Goal: Task Accomplishment & Management: Manage account settings

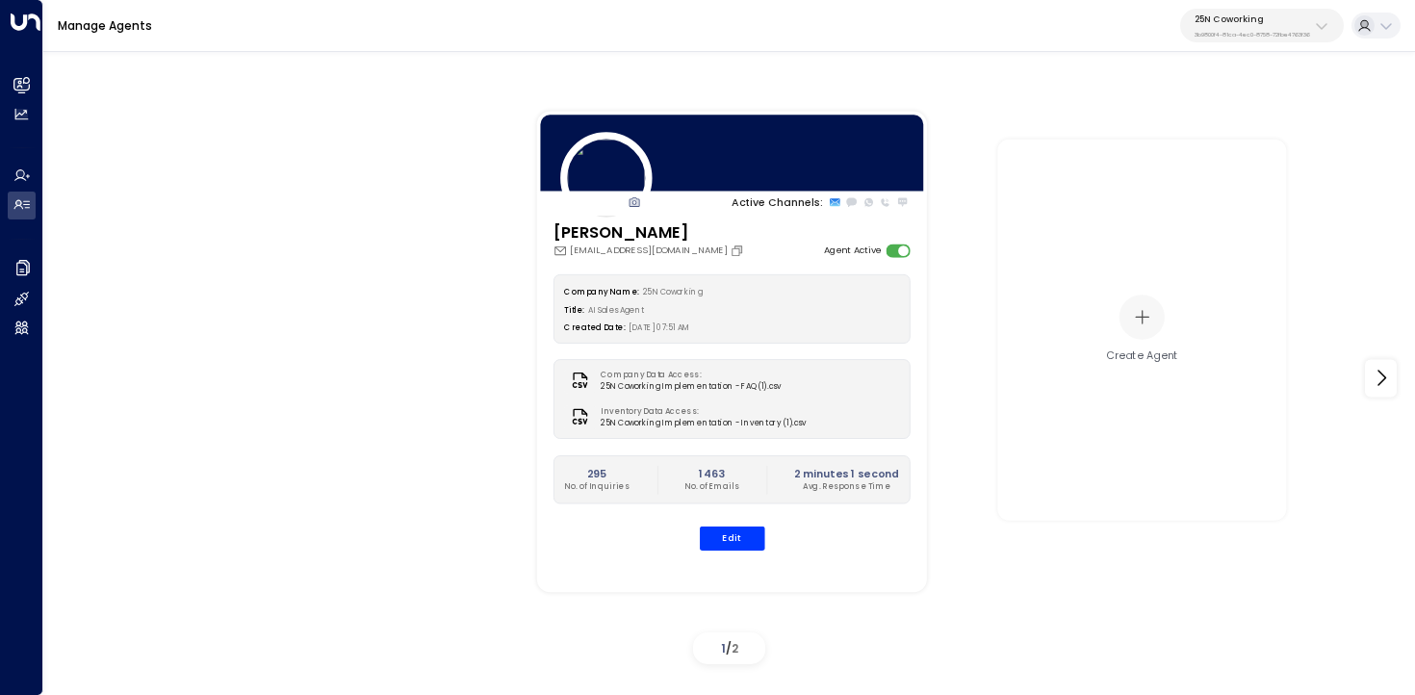
click at [1277, 31] on p "3b9800f4-81ca-4ec0-8758-72fbe4763f36" at bounding box center [1251, 35] width 115 height 8
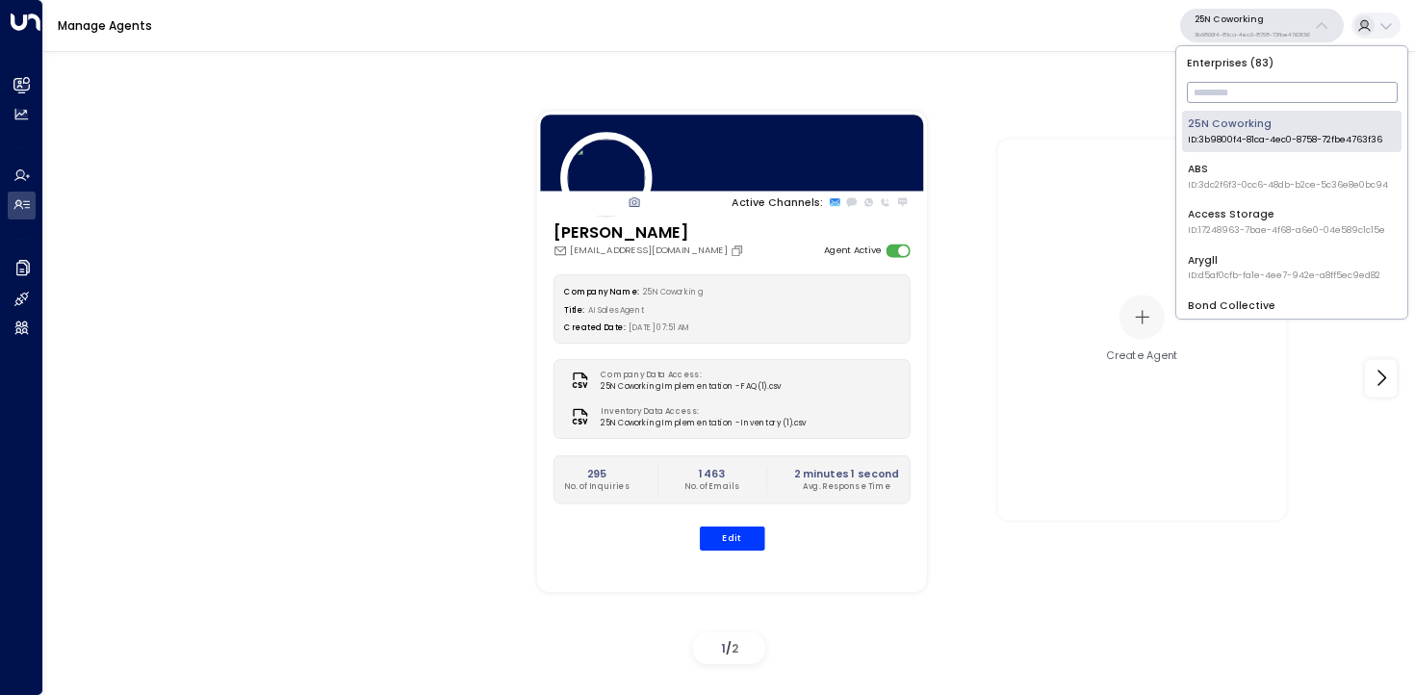
click at [1255, 92] on input "text" at bounding box center [1292, 92] width 211 height 31
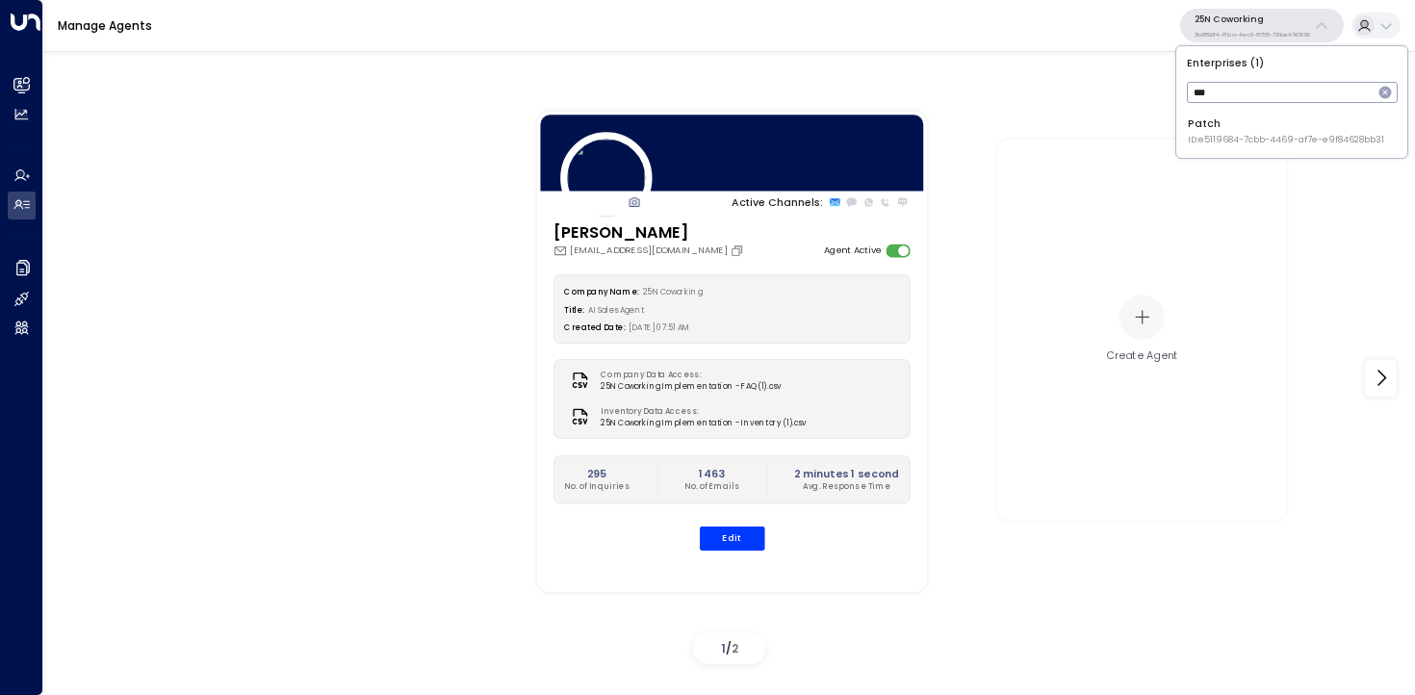
type input "***"
click at [1205, 142] on span "ID: e5119684-7cbb-4469-af7e-e9f84628bb31" at bounding box center [1286, 140] width 196 height 13
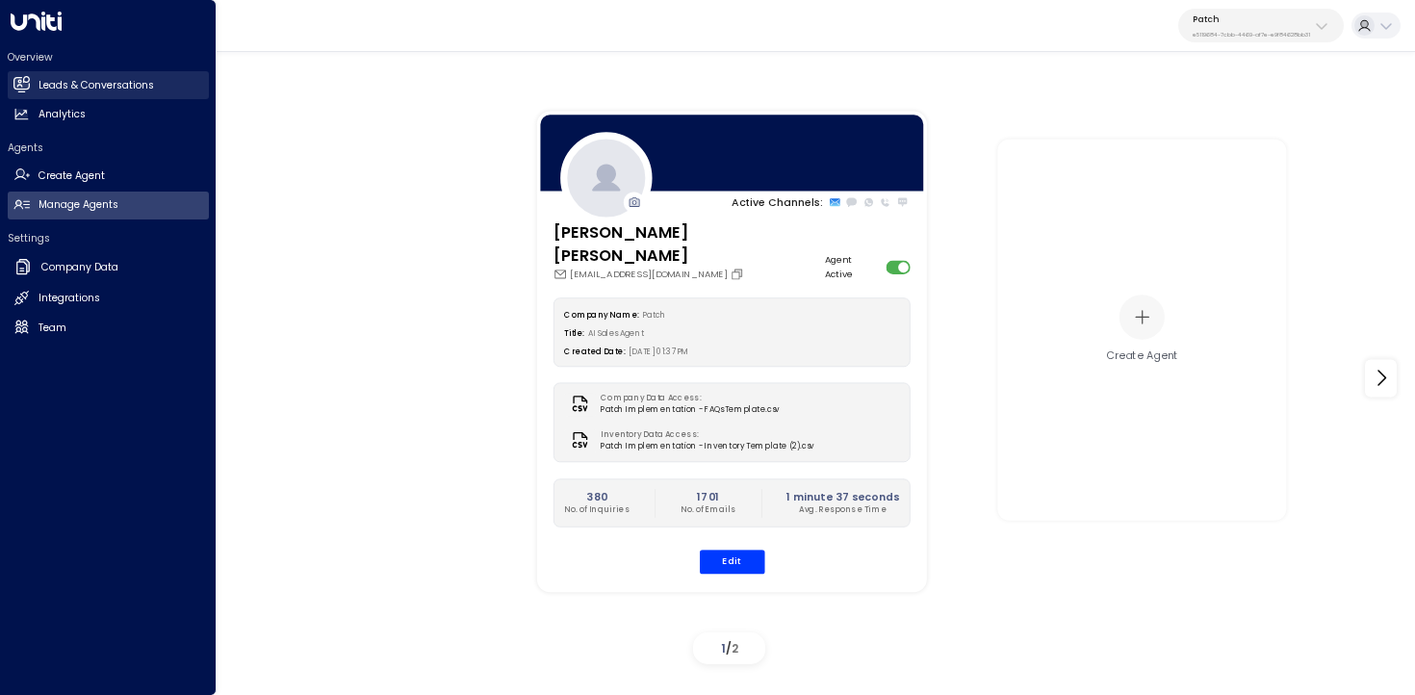
click at [15, 78] on icon at bounding box center [21, 83] width 16 height 13
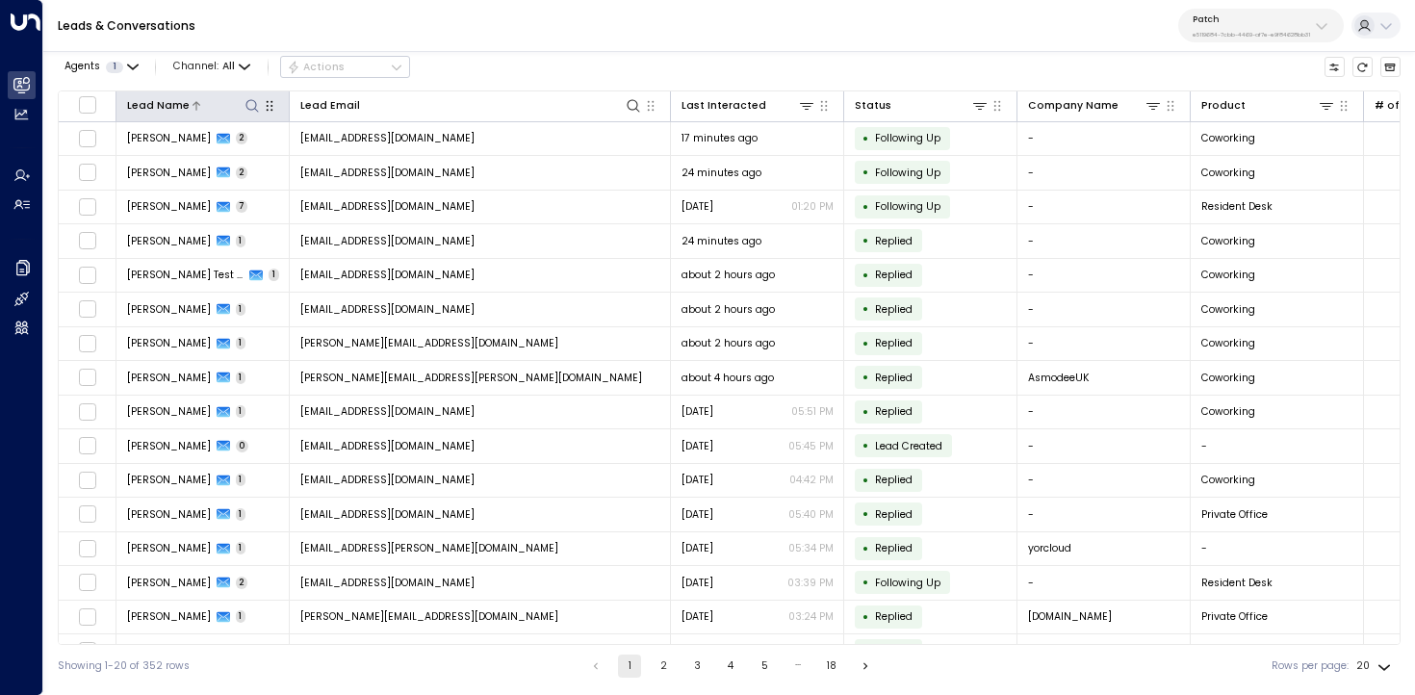
click at [250, 106] on icon at bounding box center [251, 105] width 15 height 15
type input "****"
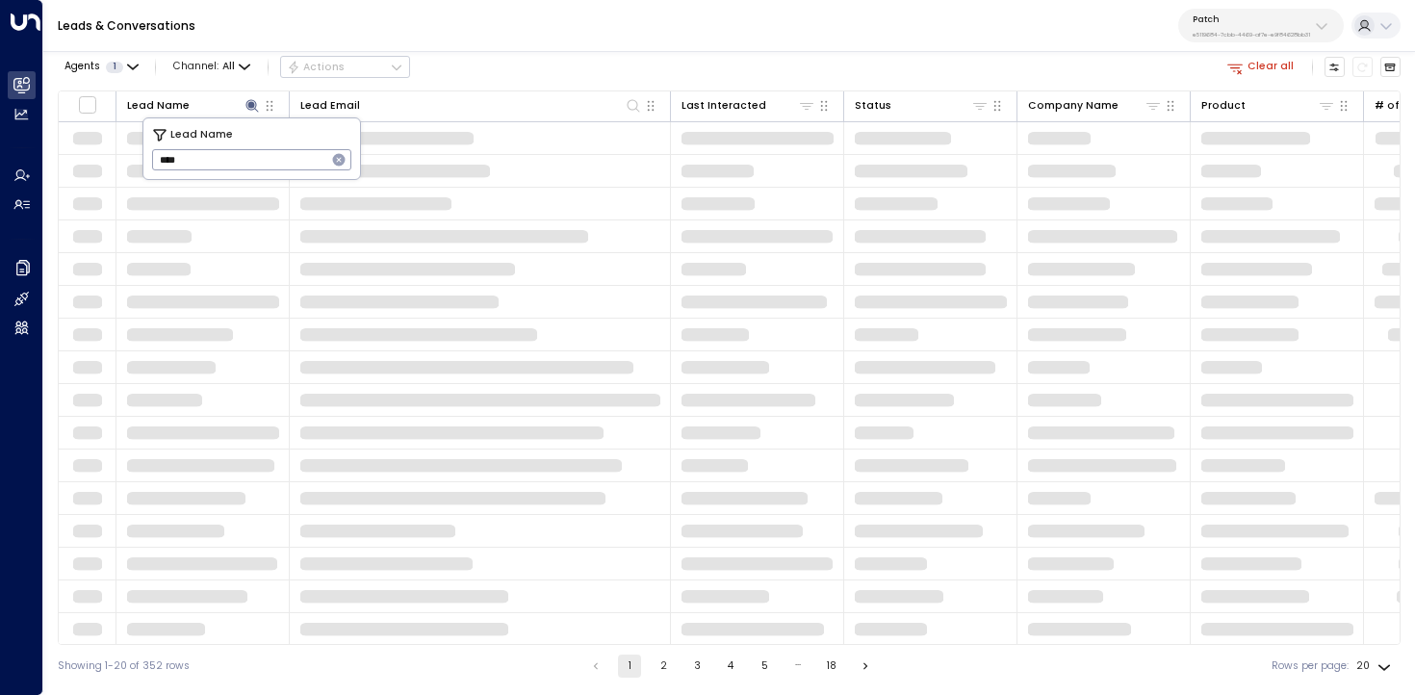
click at [550, 38] on div "Leads & Conversations Patch e5119684-7cbb-4469-af7e-e9f84628bb31" at bounding box center [728, 26] width 1371 height 52
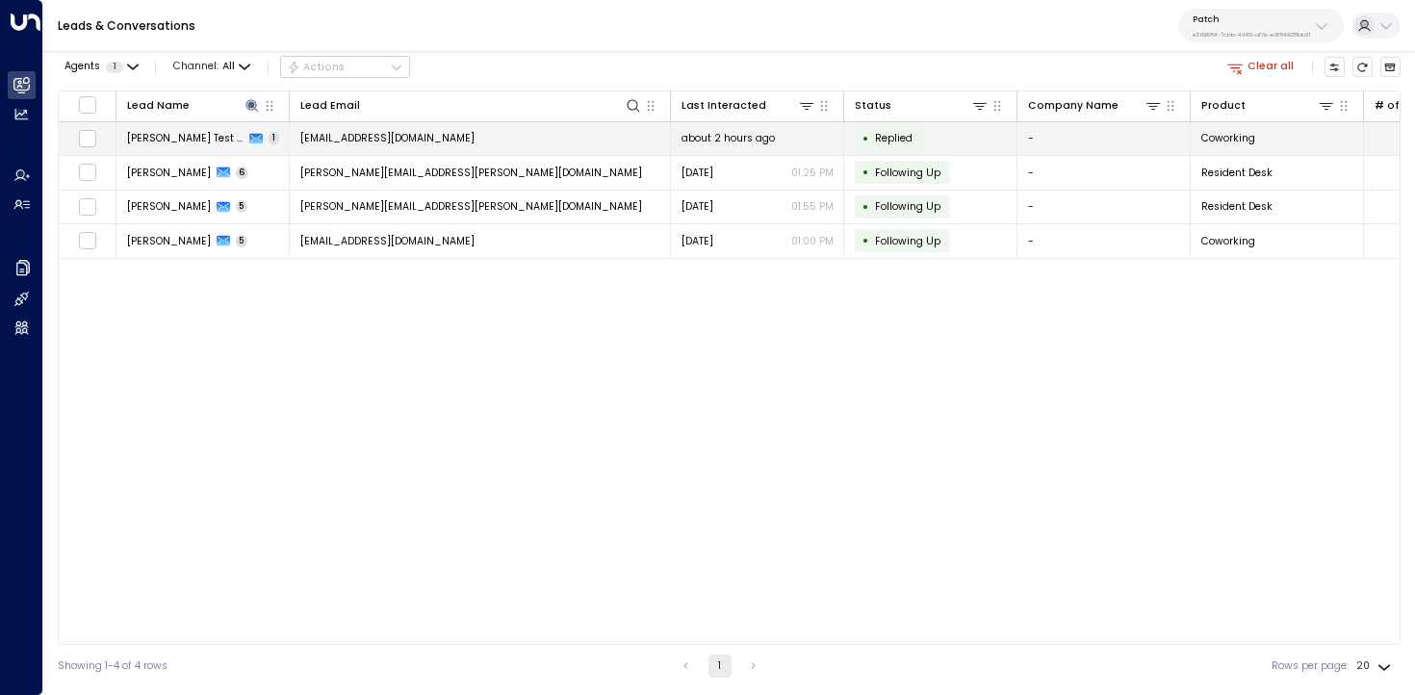
click at [554, 141] on td "andy.smith31@gmail.com" at bounding box center [480, 139] width 381 height 34
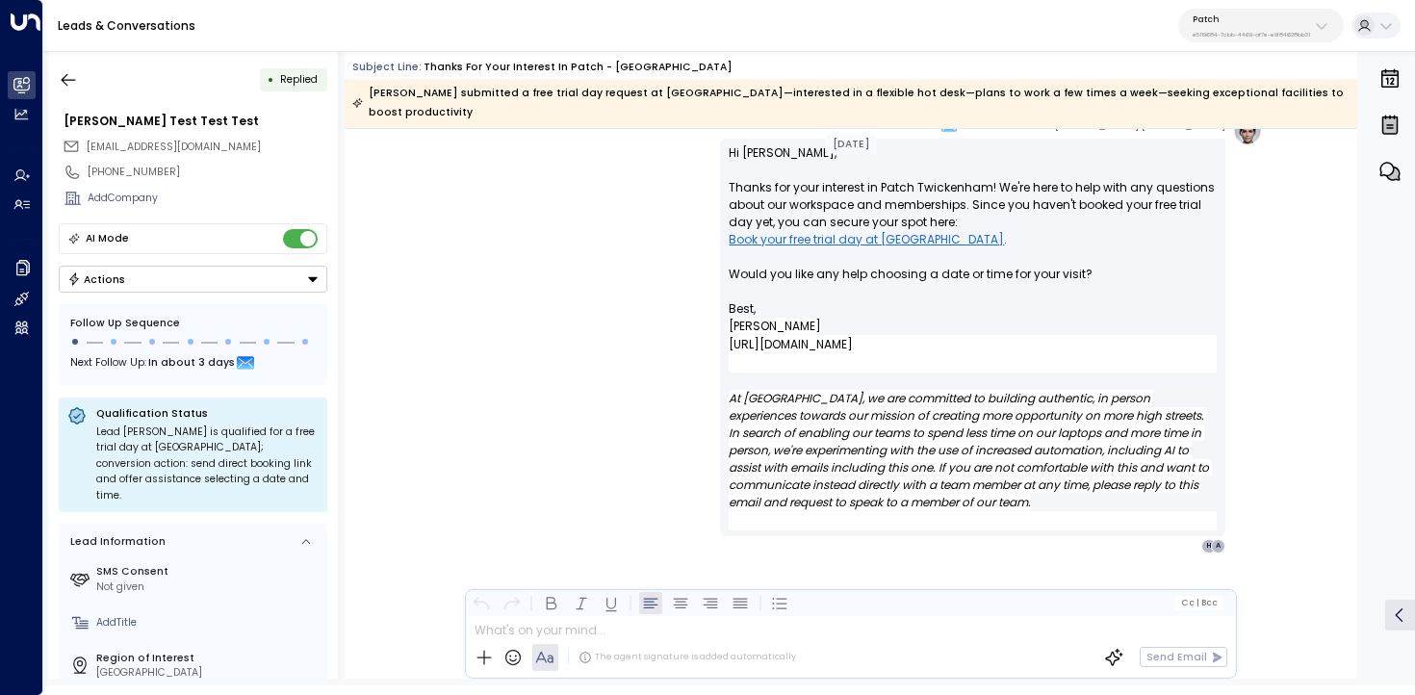
scroll to position [1638, 0]
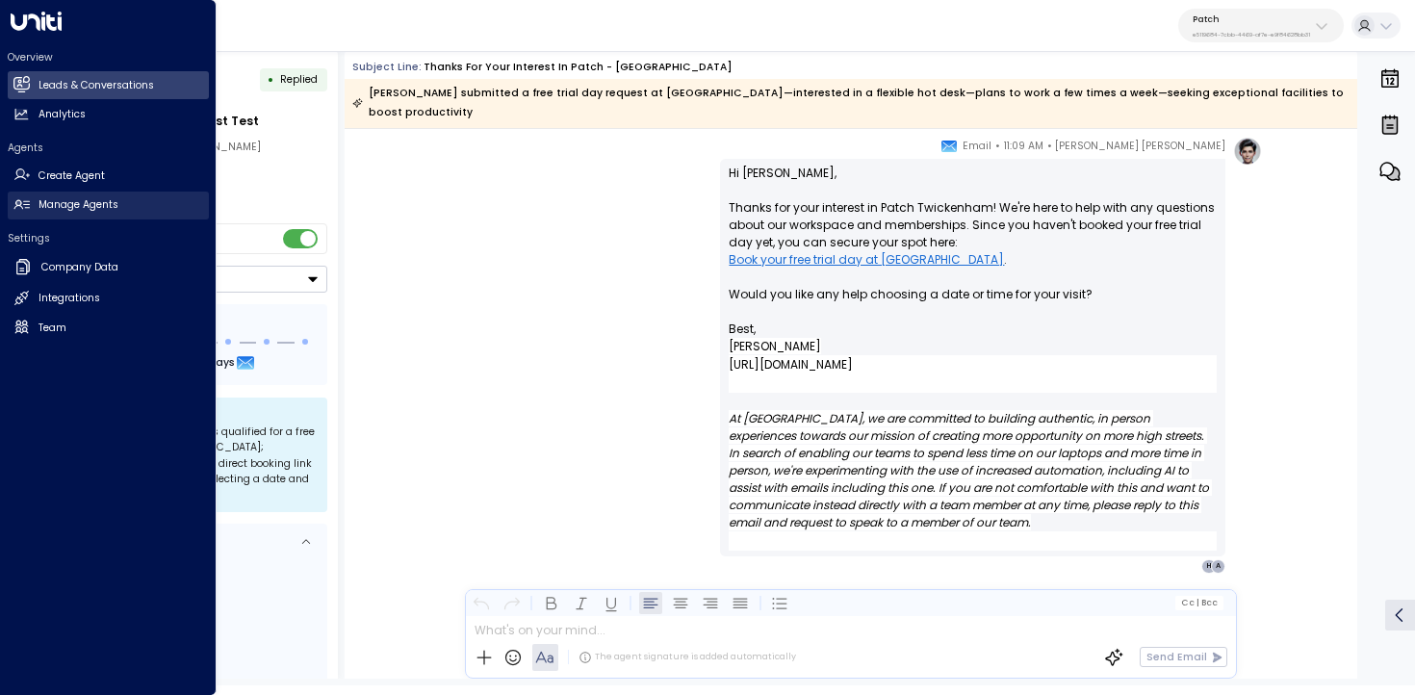
click at [45, 217] on link "Manage Agents Manage Agents" at bounding box center [108, 206] width 201 height 28
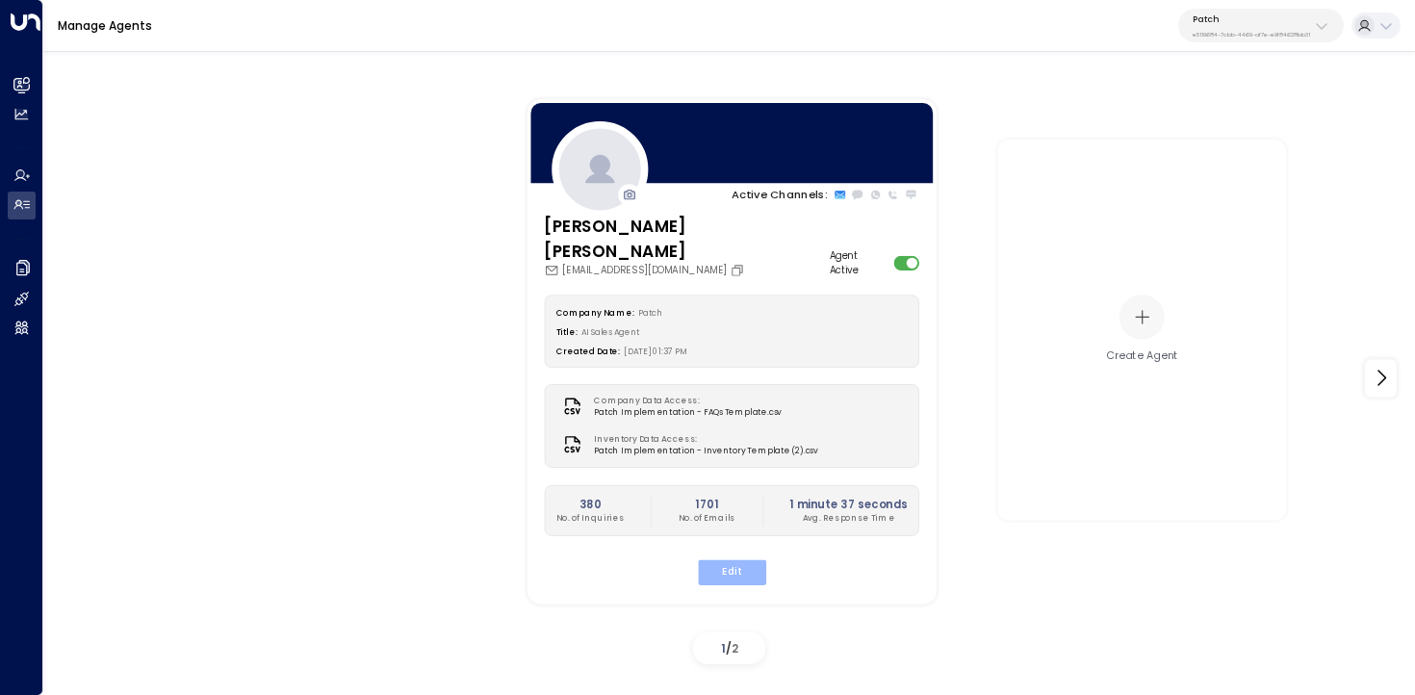
click at [740, 559] on button "Edit" at bounding box center [731, 571] width 68 height 25
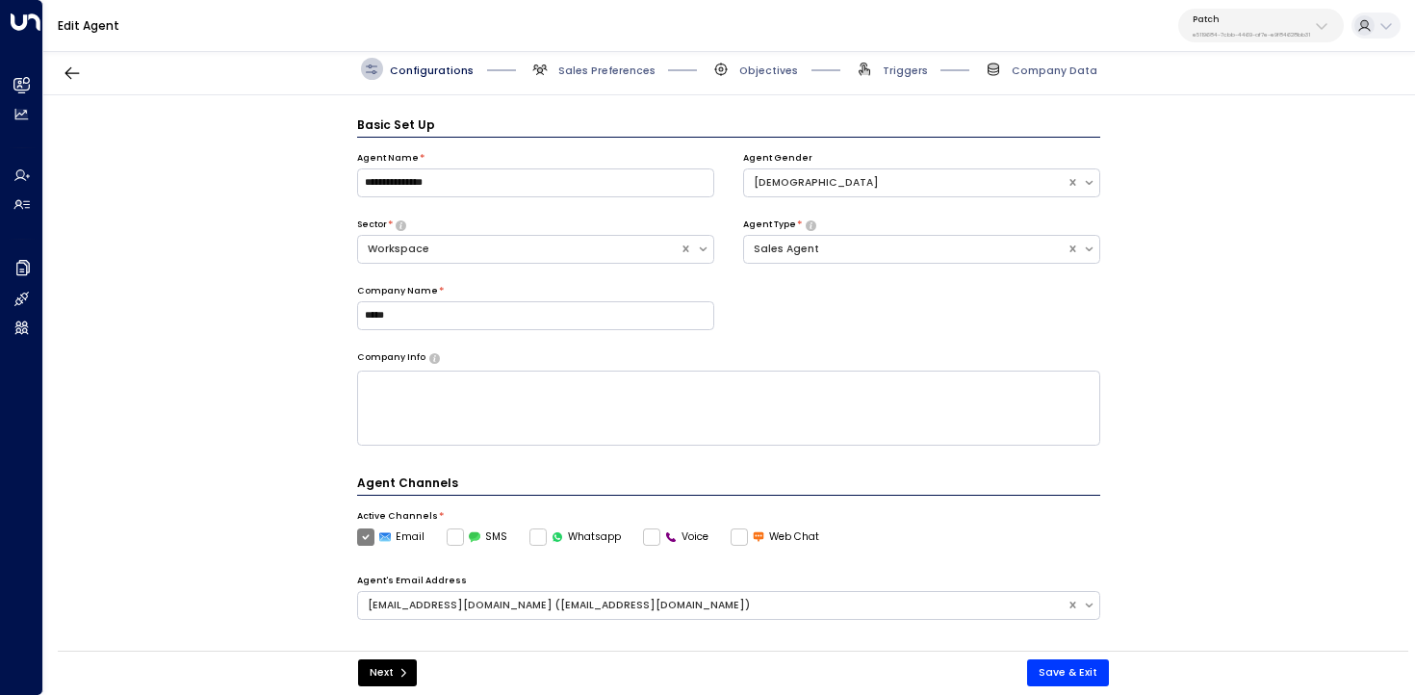
scroll to position [21, 0]
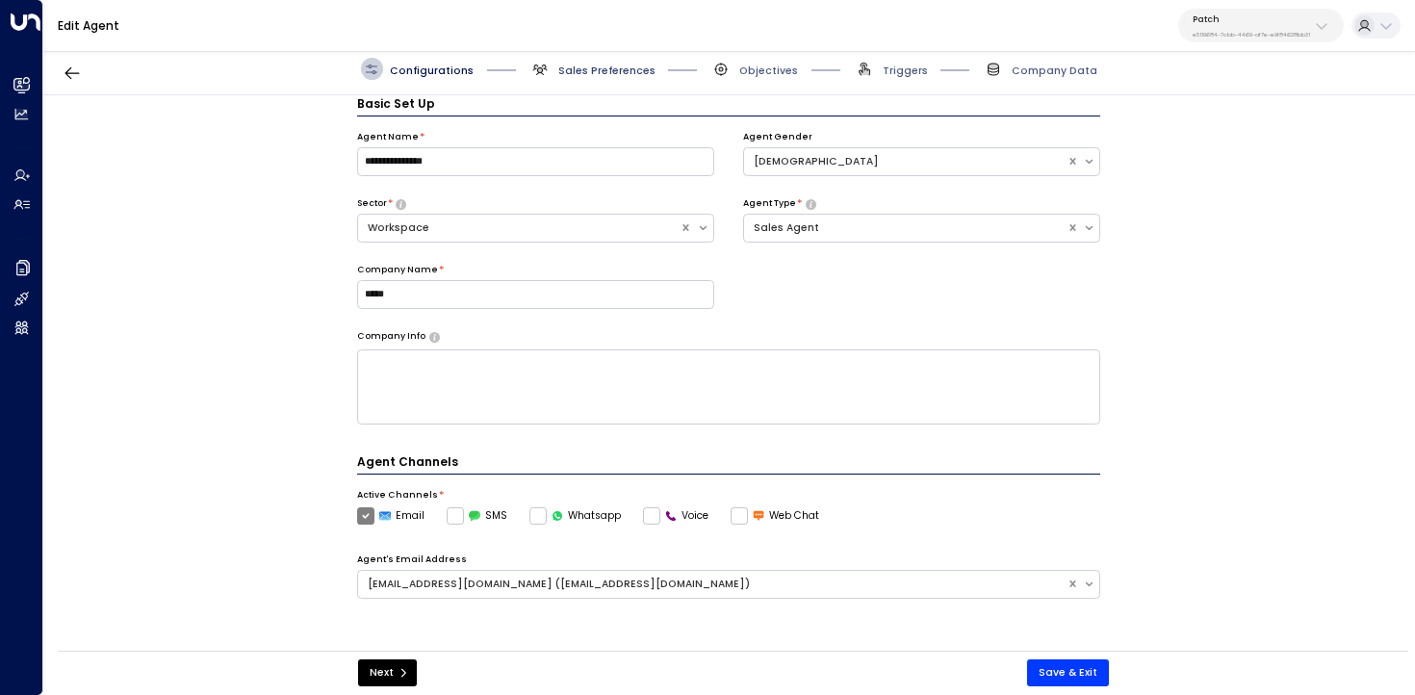
click at [616, 75] on span "Sales Preferences" at bounding box center [606, 71] width 97 height 14
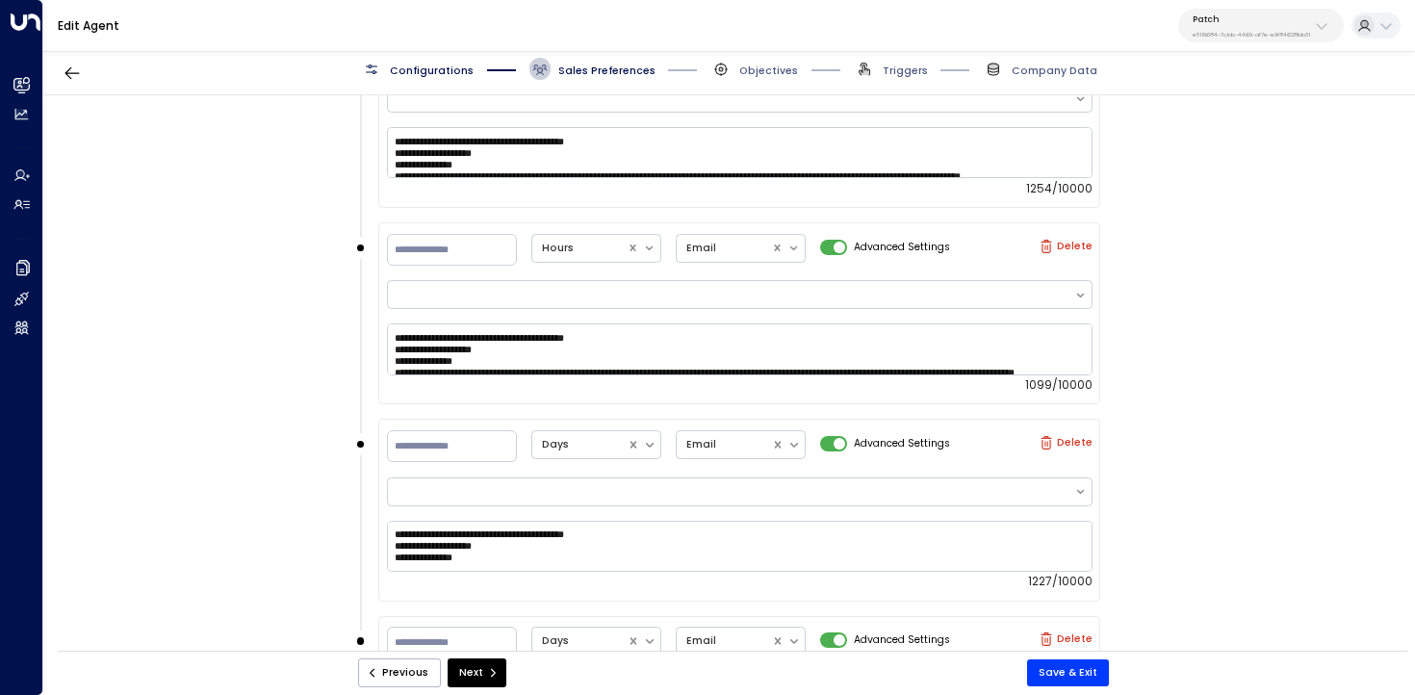
click at [441, 70] on span "Configurations" at bounding box center [432, 71] width 84 height 14
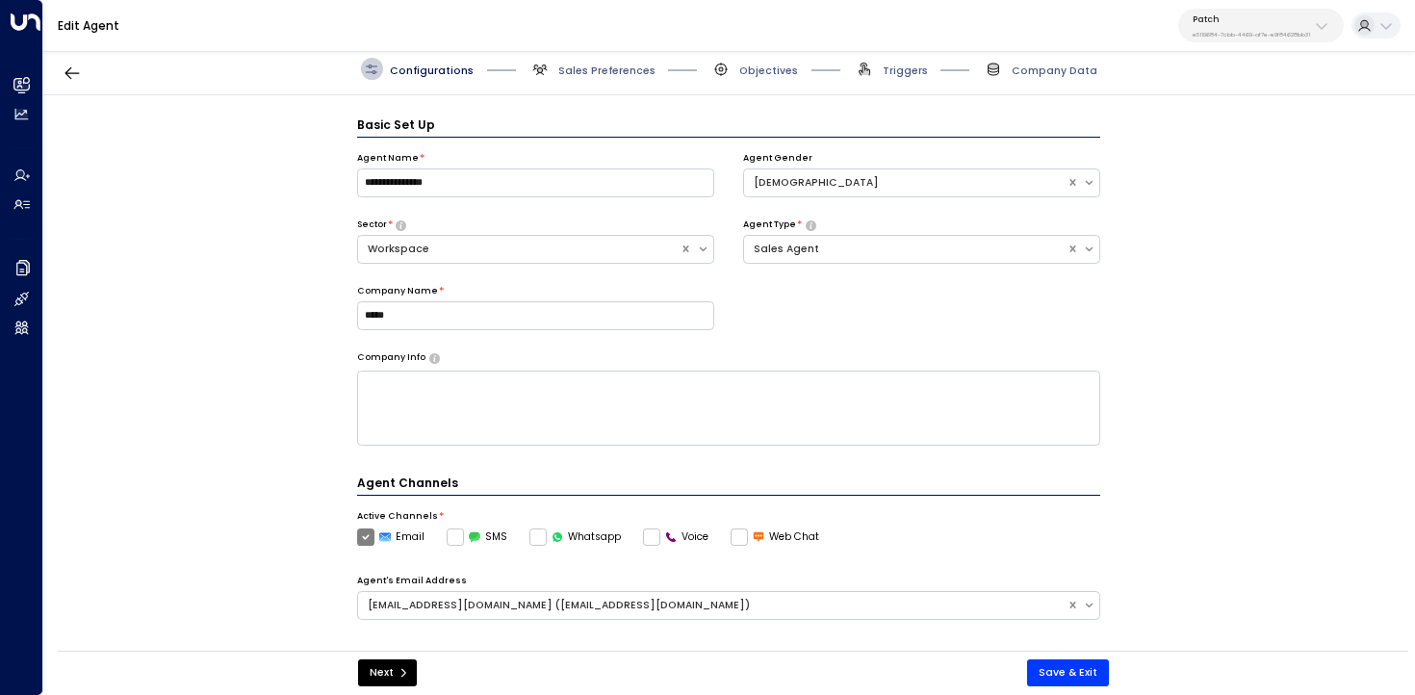
scroll to position [413, 0]
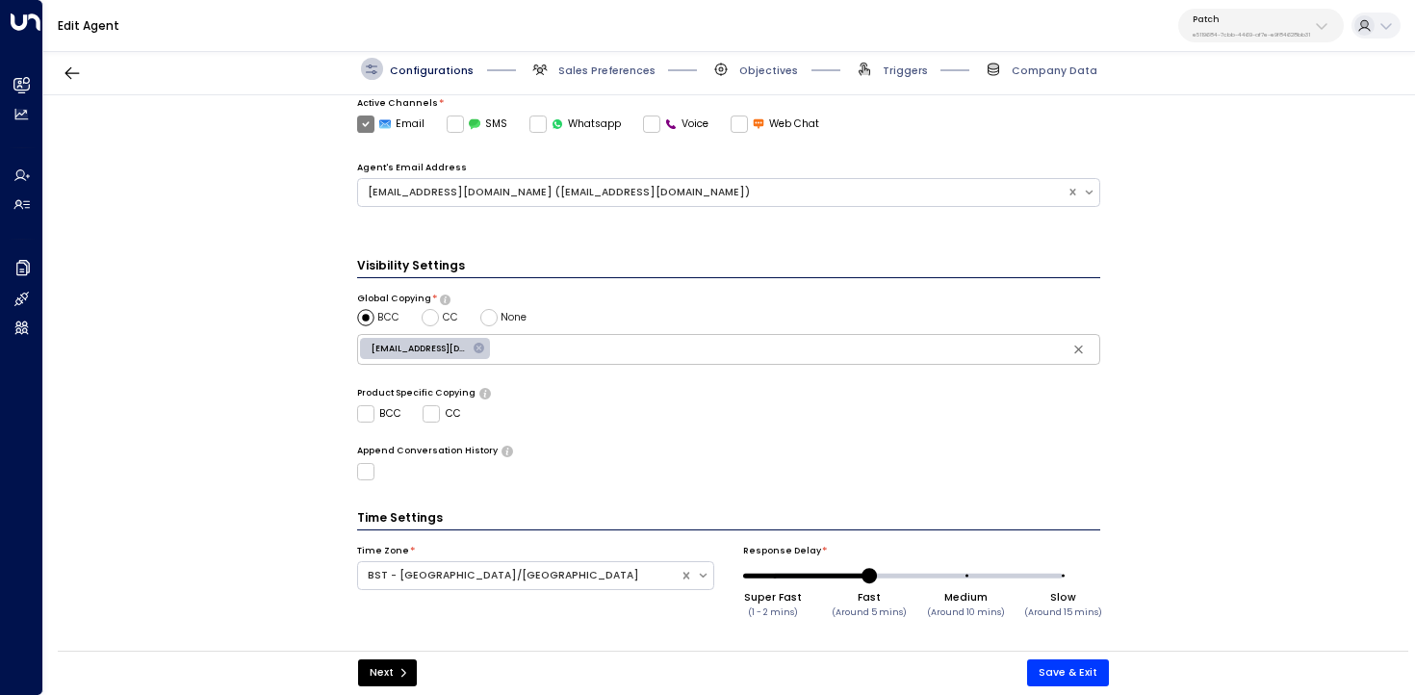
click at [533, 348] on input "text" at bounding box center [795, 350] width 602 height 24
paste input "**********"
type input "**********"
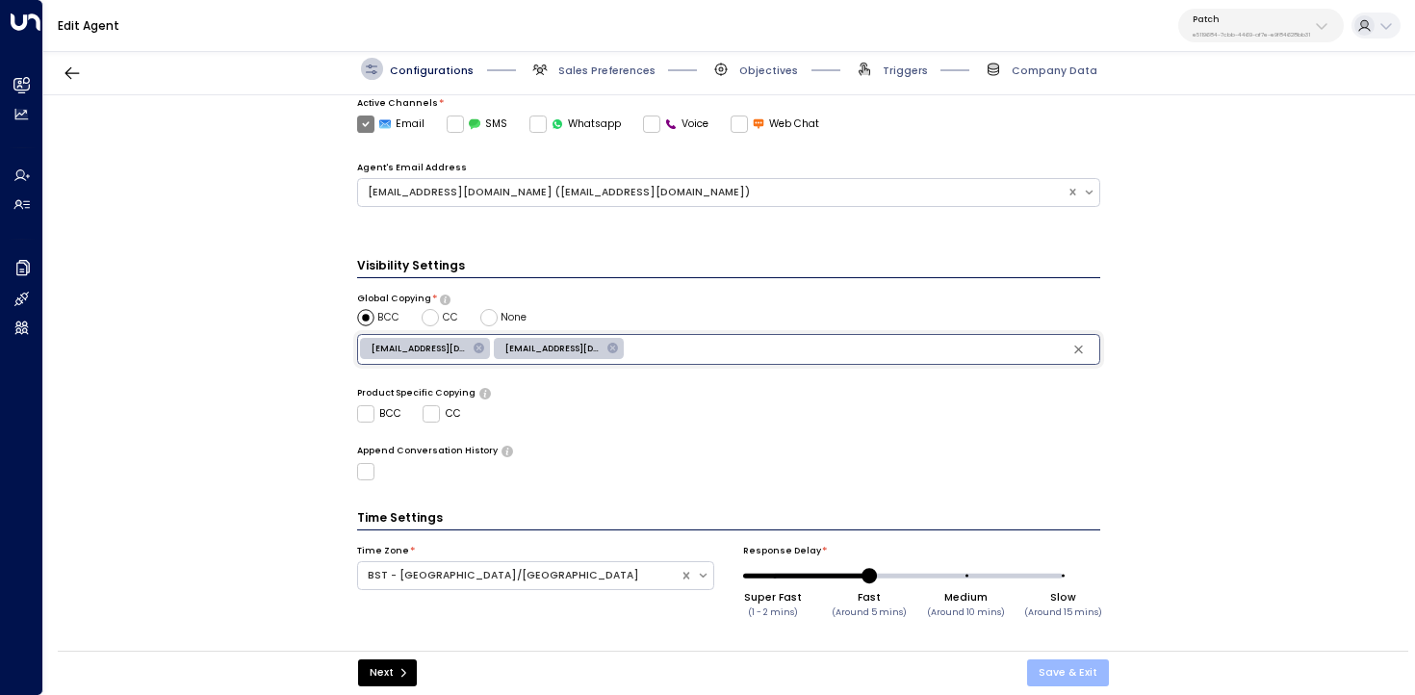
click at [1083, 672] on button "Save & Exit" at bounding box center [1068, 672] width 82 height 27
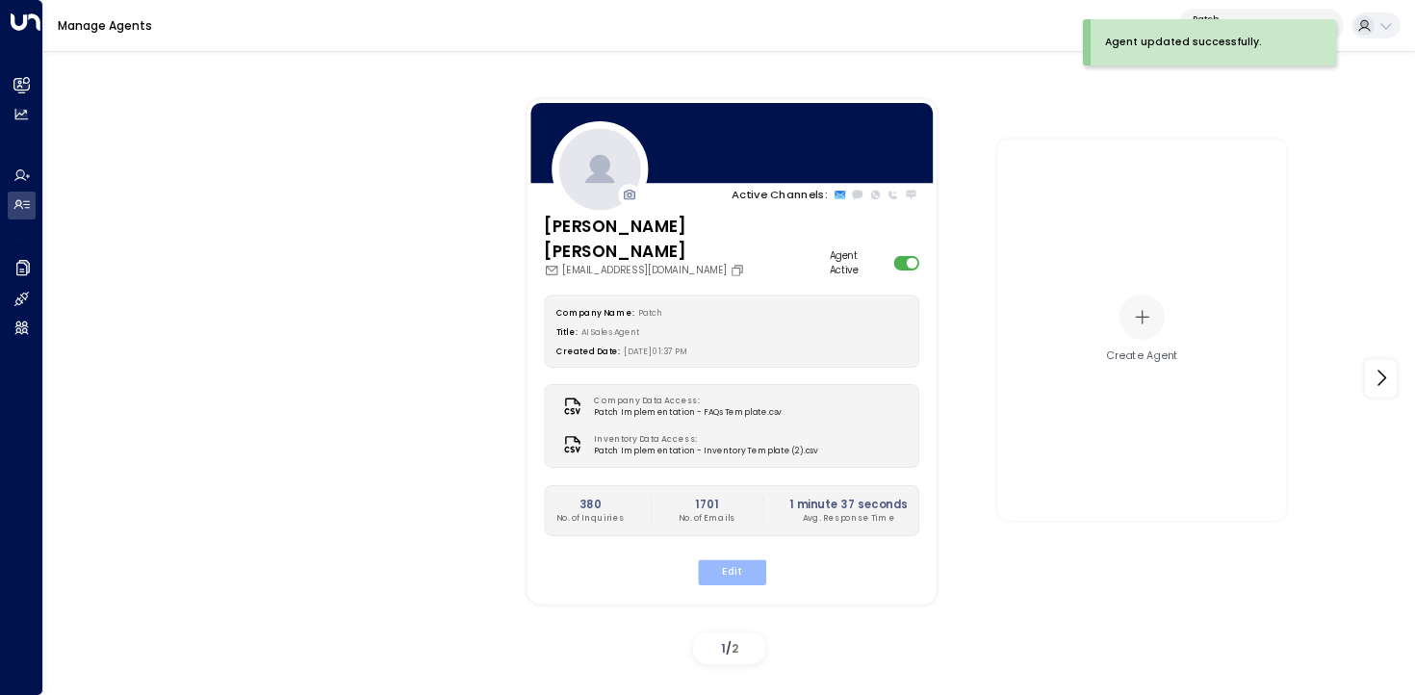
click at [729, 559] on button "Edit" at bounding box center [731, 571] width 68 height 25
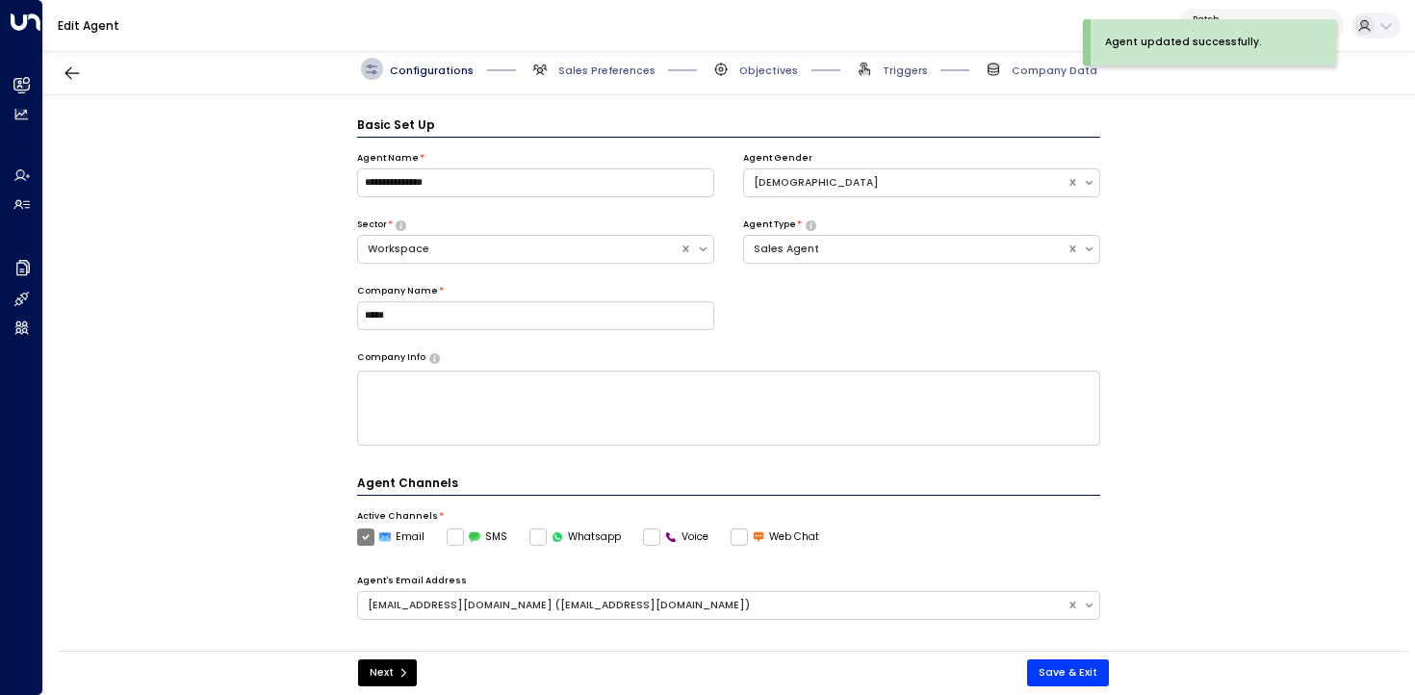
scroll to position [21, 0]
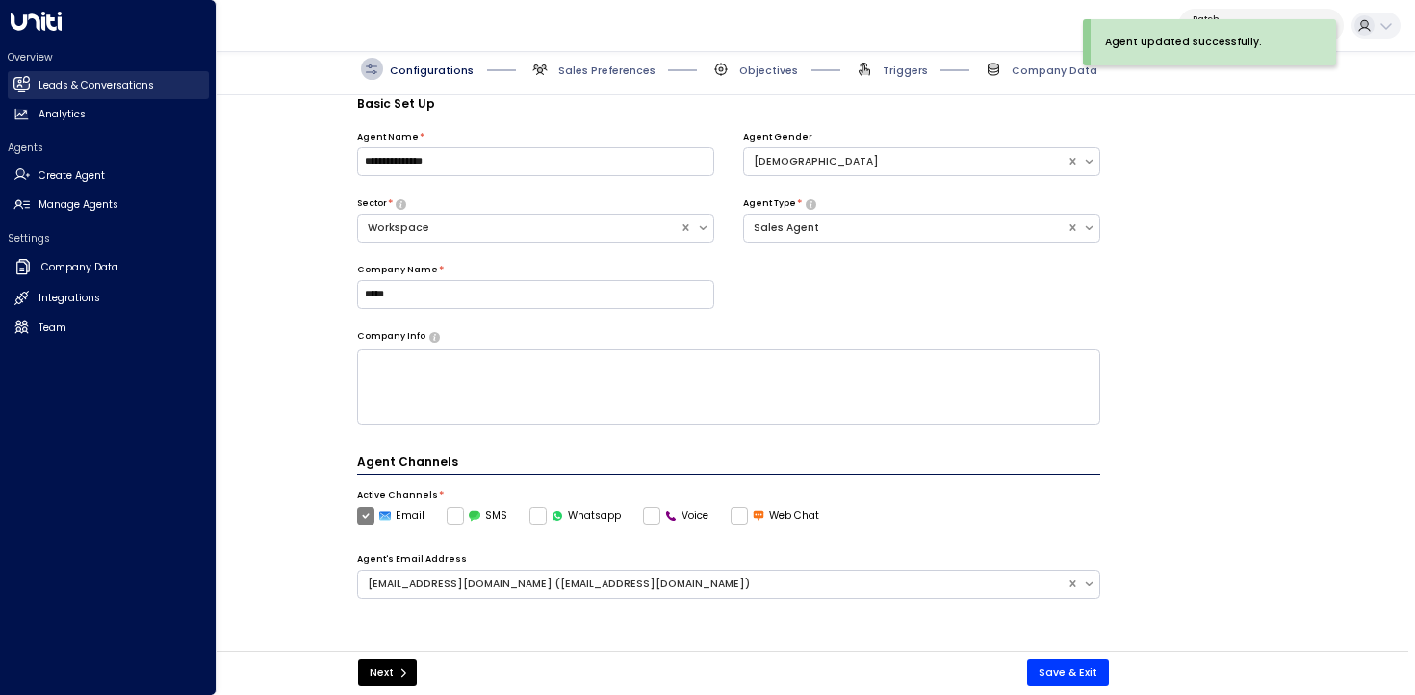
click at [14, 88] on icon at bounding box center [20, 84] width 15 height 12
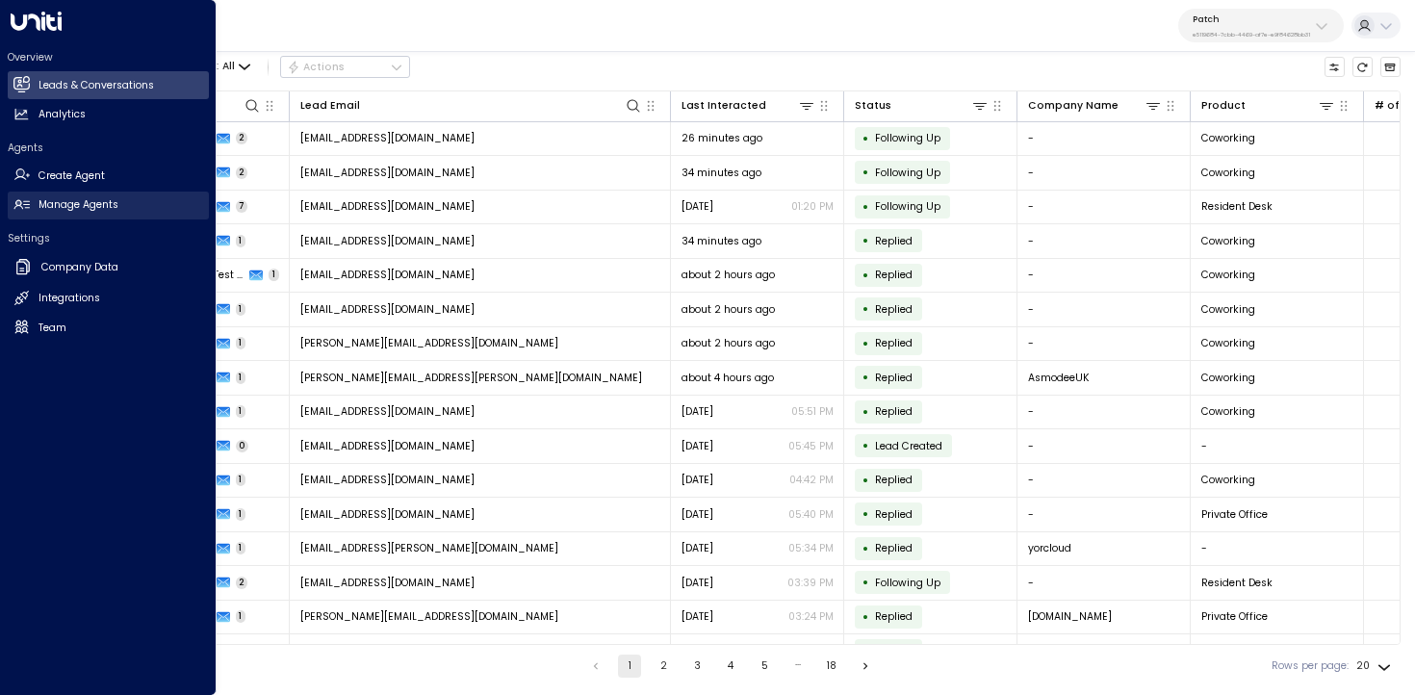
click at [38, 198] on h2 "Manage Agents" at bounding box center [78, 204] width 80 height 15
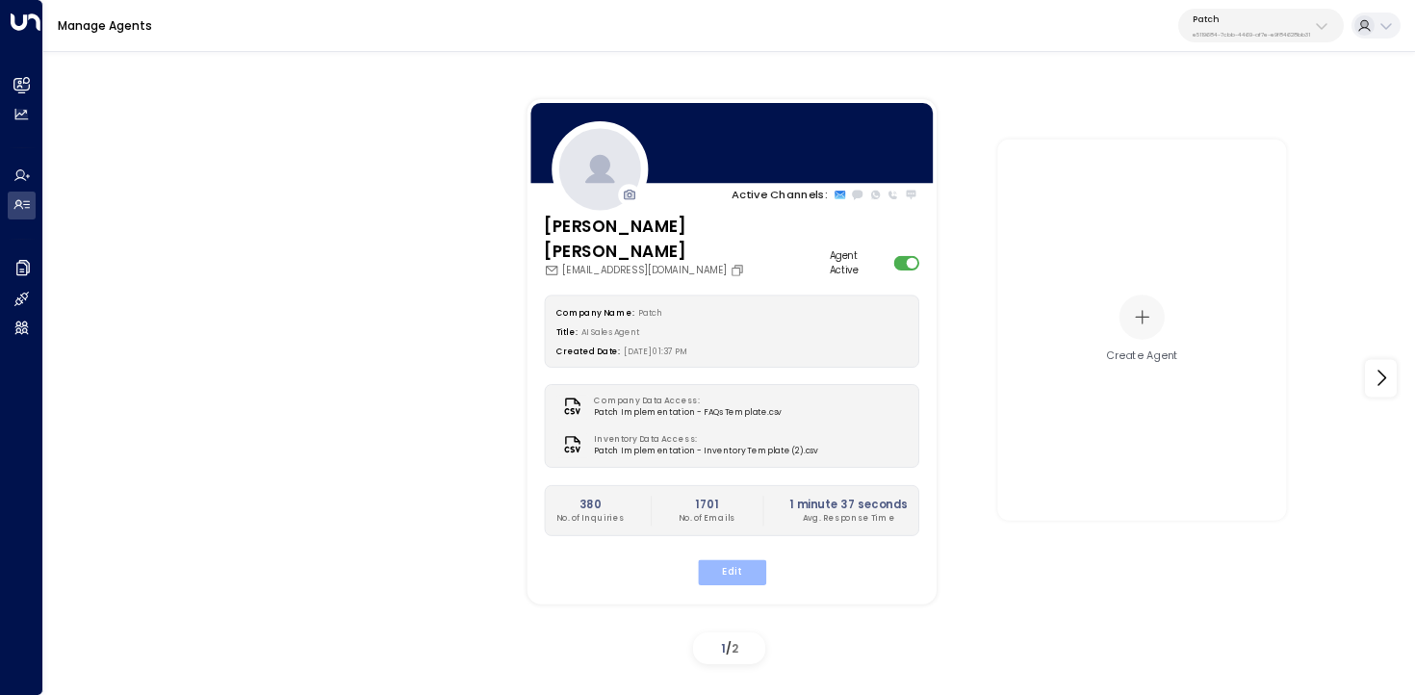
click at [729, 559] on button "Edit" at bounding box center [731, 571] width 68 height 25
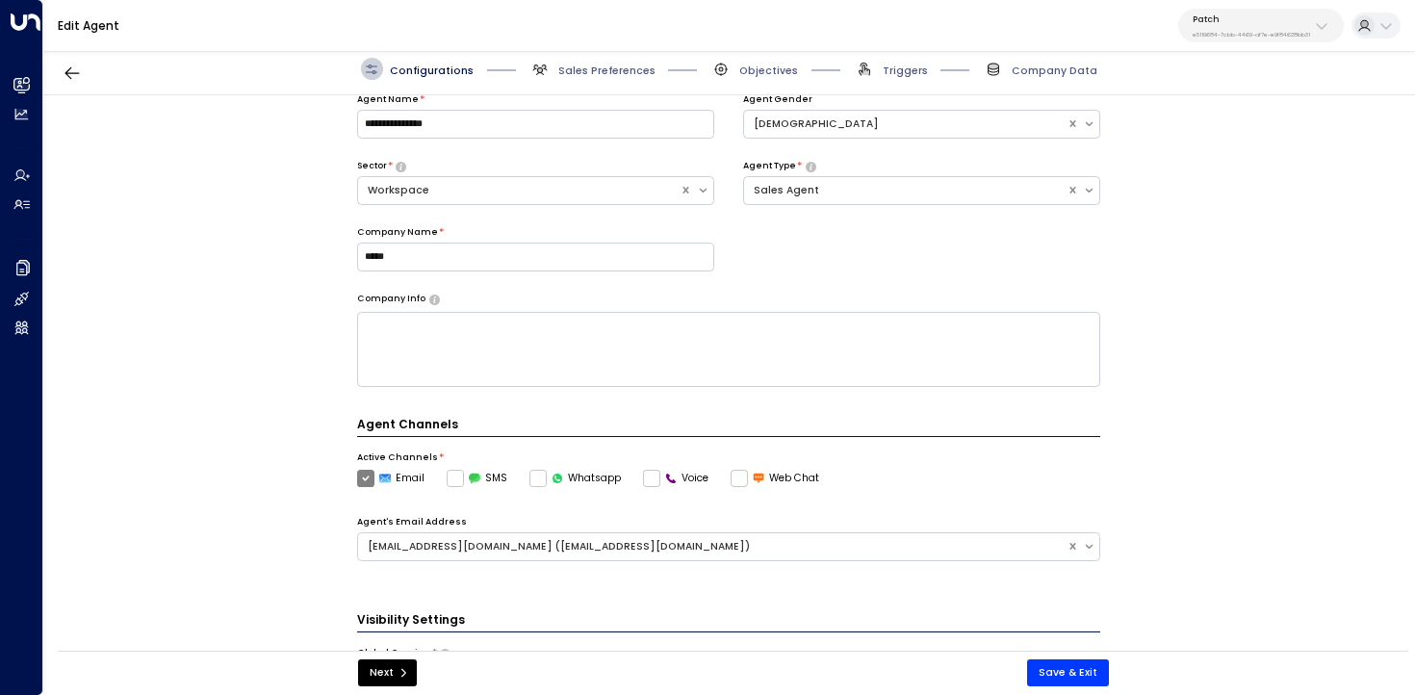
scroll to position [413, 0]
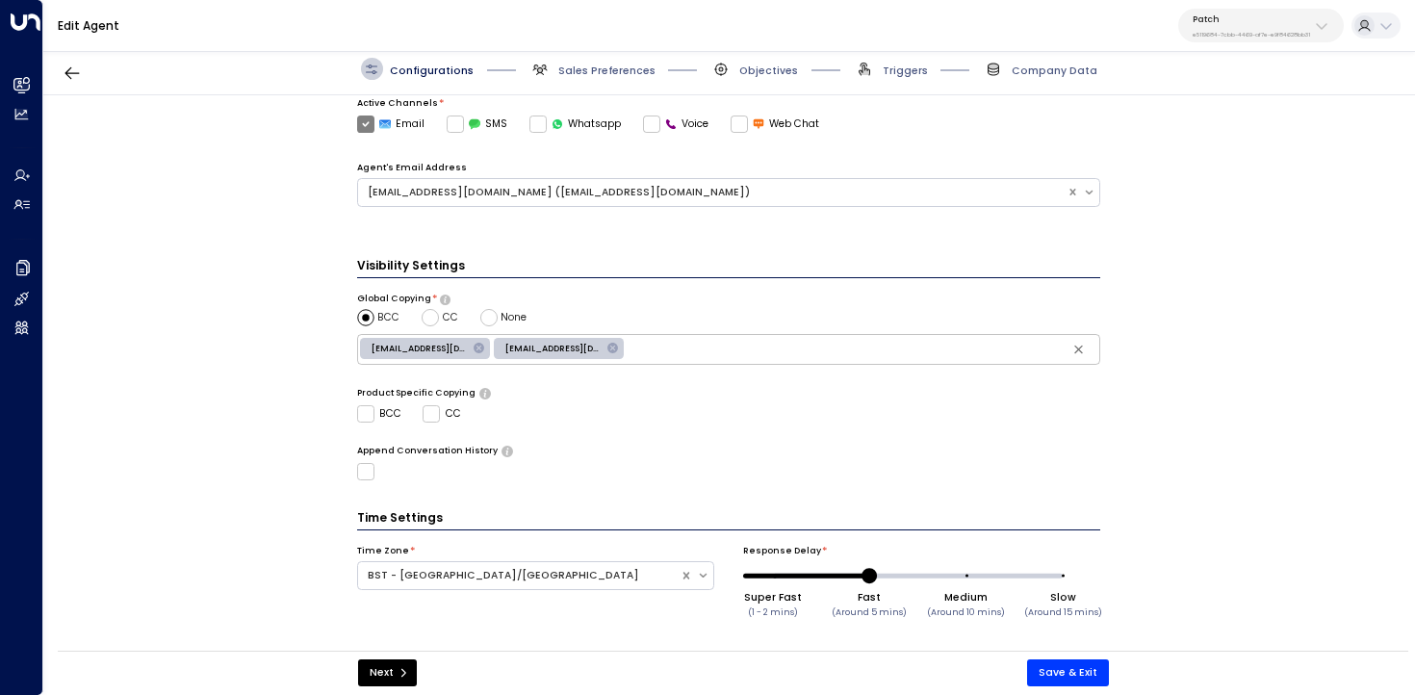
click at [427, 345] on span "hello@patch.work" at bounding box center [419, 349] width 118 height 13
type input "**********"
drag, startPoint x: 721, startPoint y: 345, endPoint x: 592, endPoint y: 345, distance: 129.0
click at [592, 345] on div "**********" at bounding box center [729, 349] width 744 height 31
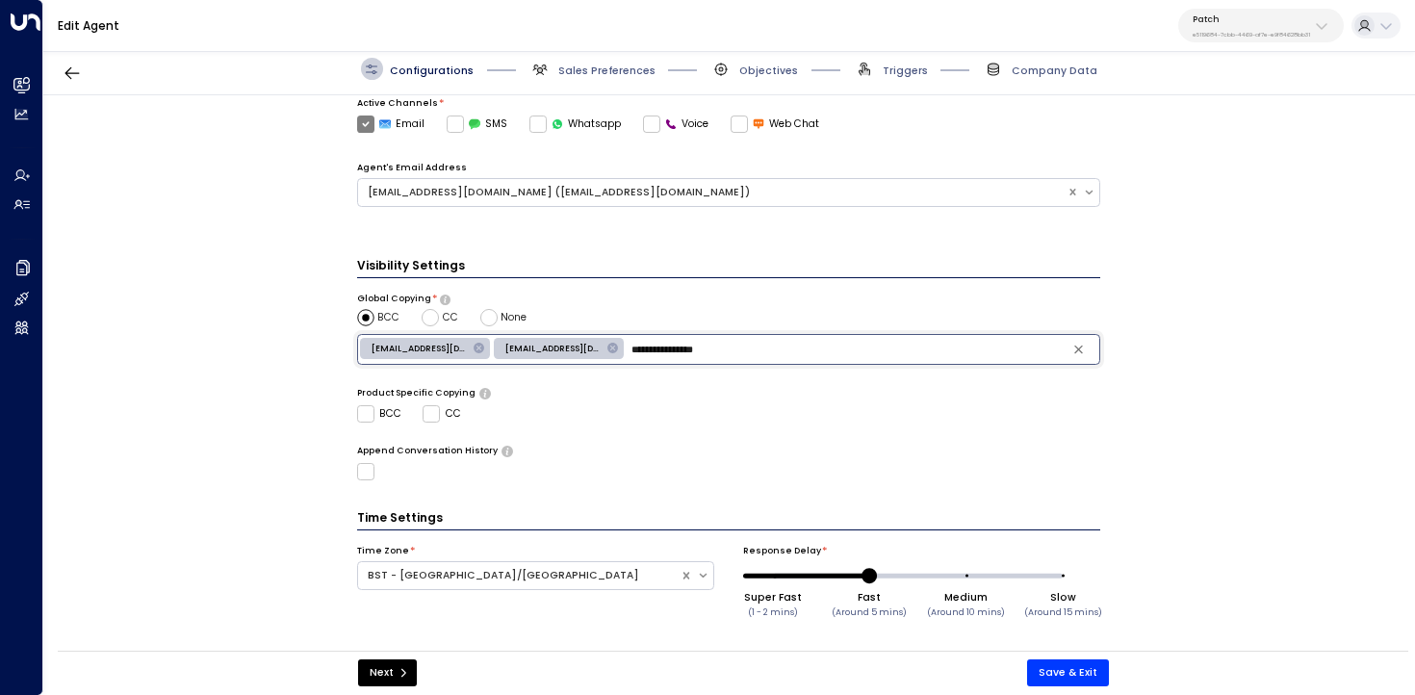
click at [249, 488] on div "**********" at bounding box center [728, 377] width 1370 height 565
click at [384, 658] on div "Next Save & Exit" at bounding box center [733, 673] width 1350 height 45
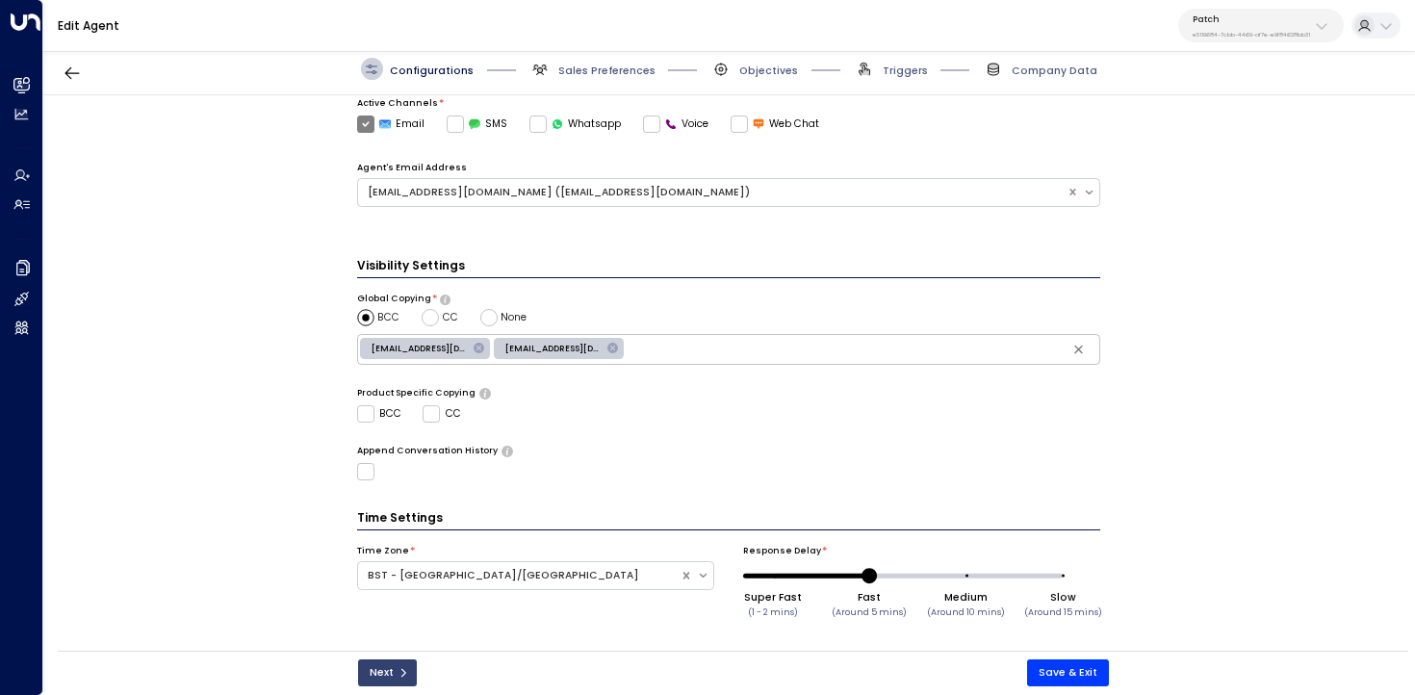
click at [403, 667] on icon "submit" at bounding box center [403, 673] width 12 height 12
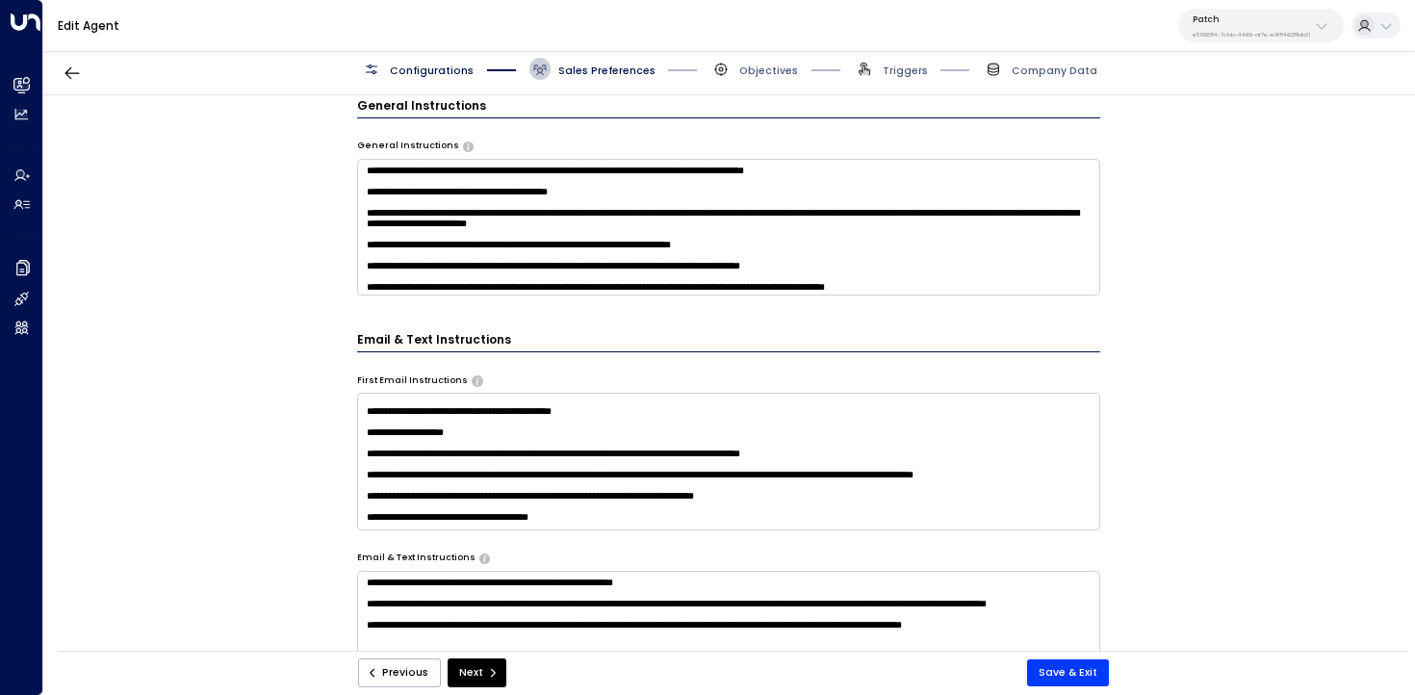
scroll to position [356, 0]
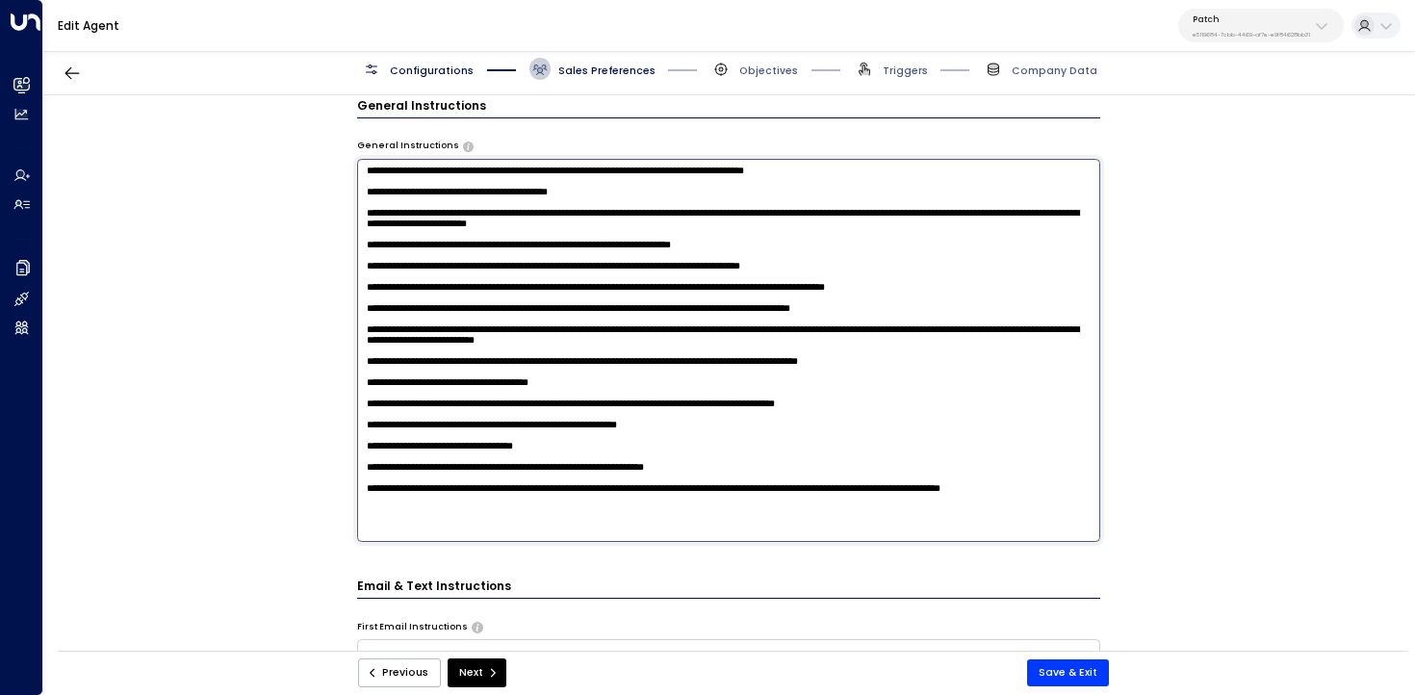
click at [677, 270] on textarea at bounding box center [729, 350] width 744 height 383
click at [1078, 521] on textarea at bounding box center [729, 350] width 744 height 383
paste textarea "**********"
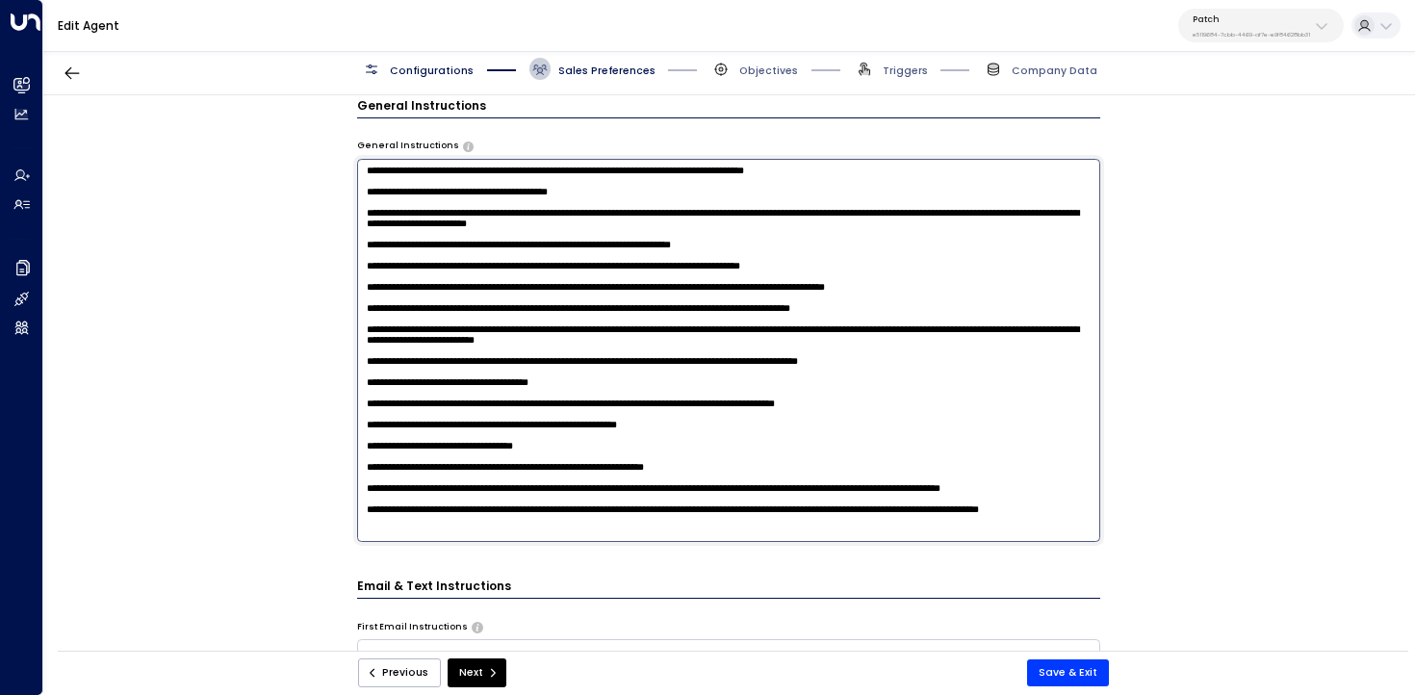
scroll to position [131, 0]
drag, startPoint x: 844, startPoint y: 519, endPoint x: 771, endPoint y: 519, distance: 73.1
click at [770, 519] on textarea at bounding box center [729, 350] width 744 height 383
click at [801, 516] on textarea at bounding box center [729, 350] width 744 height 383
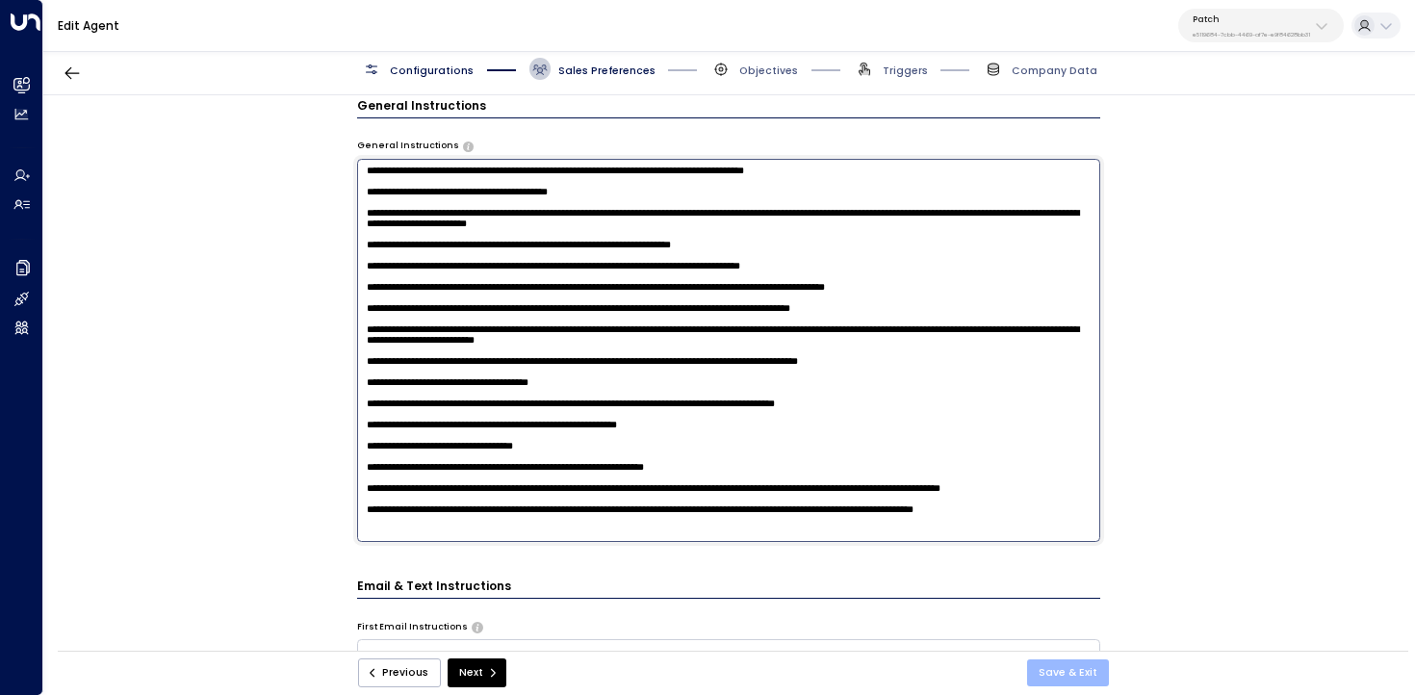
type textarea "**********"
click at [1068, 677] on button "Save & Exit" at bounding box center [1068, 672] width 82 height 27
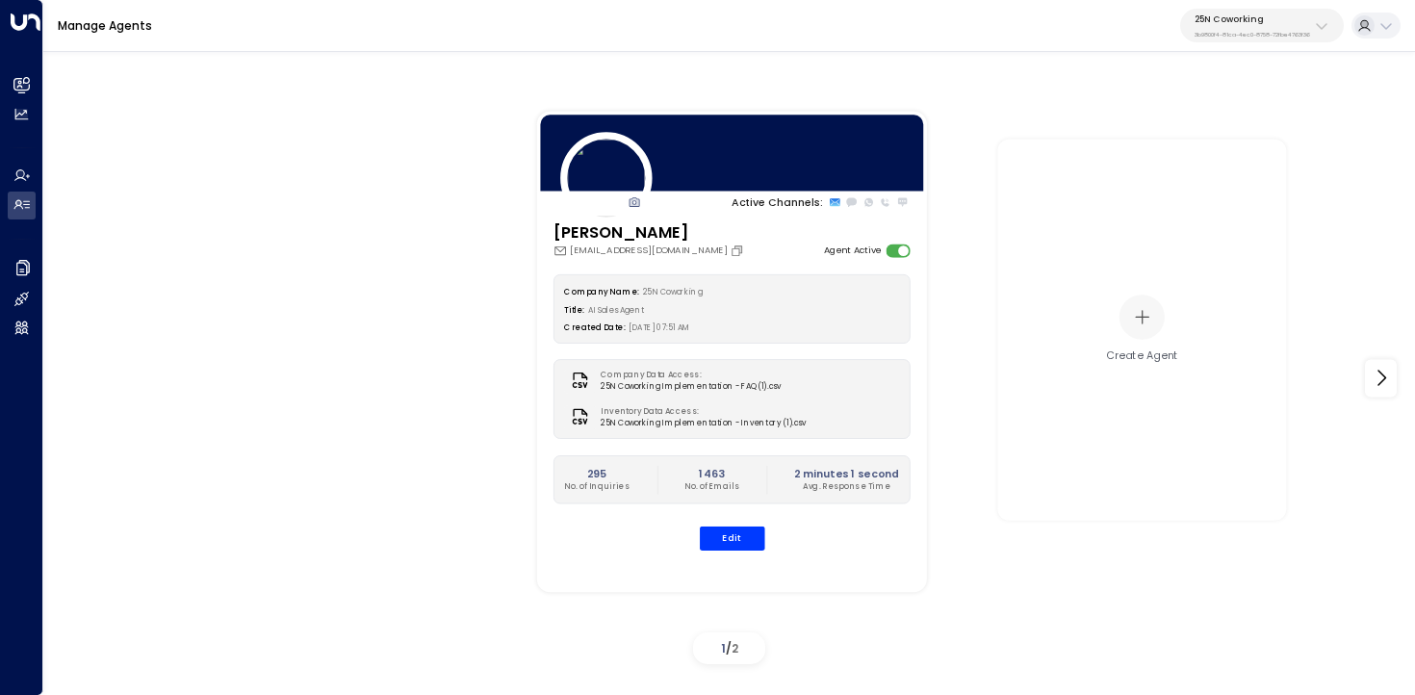
click at [1272, 20] on p "25N Coworking" at bounding box center [1251, 19] width 115 height 12
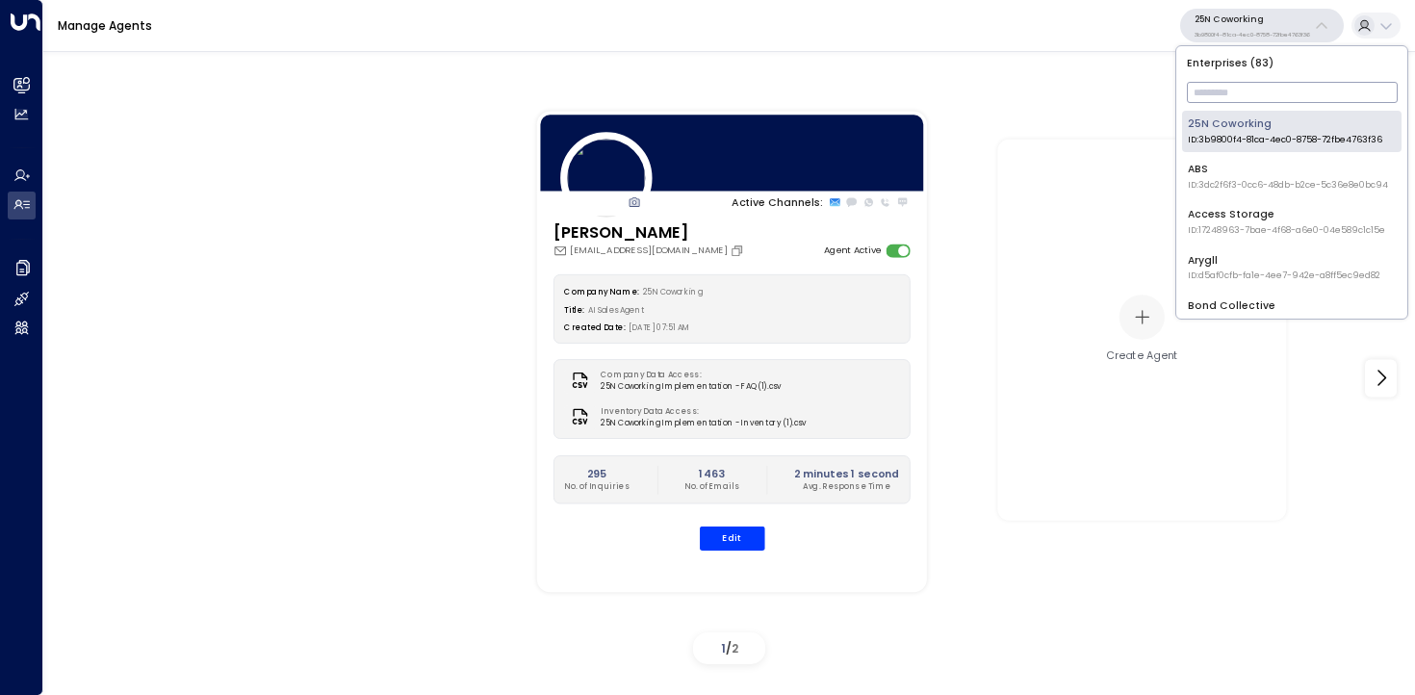
click at [1252, 93] on input "text" at bounding box center [1292, 92] width 211 height 31
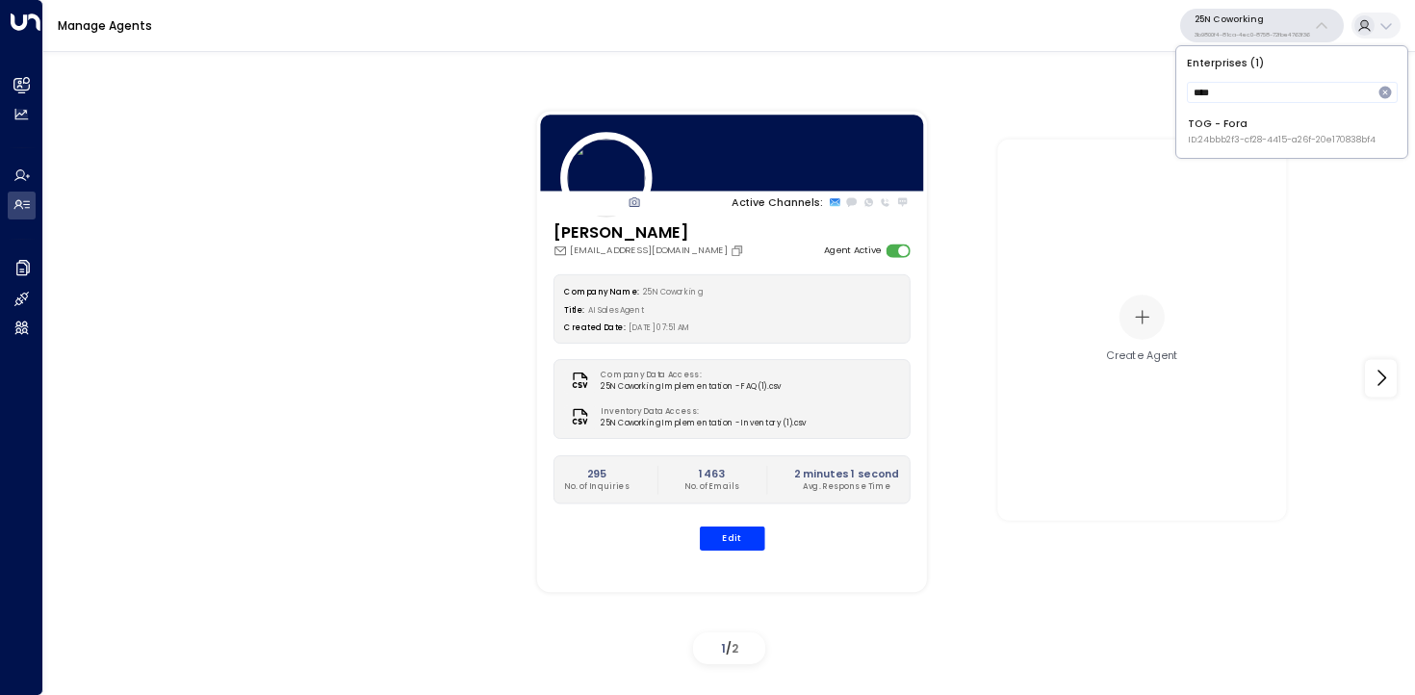
type input "****"
click at [1223, 122] on div "TOG - Fora ID: 24bbb2f3-cf28-4415-a26f-20e170838bf4" at bounding box center [1282, 131] width 188 height 30
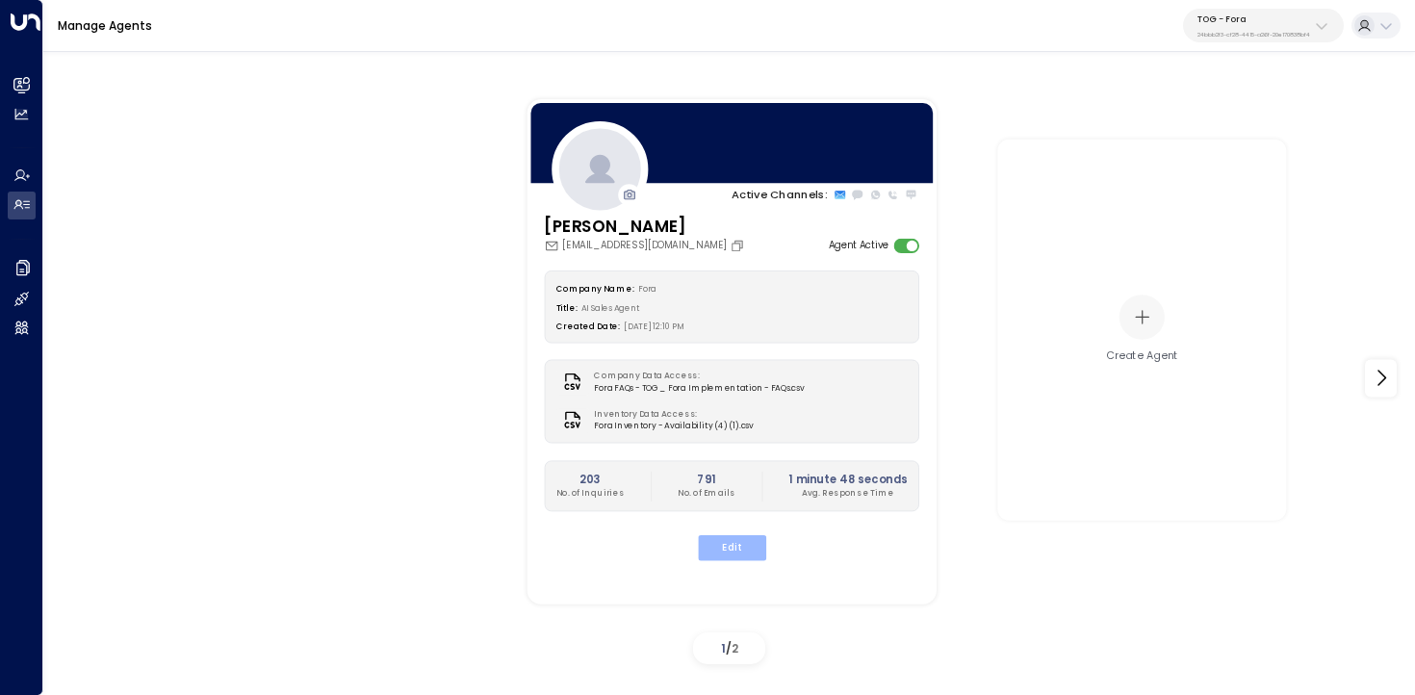
click at [736, 543] on button "Edit" at bounding box center [731, 547] width 68 height 25
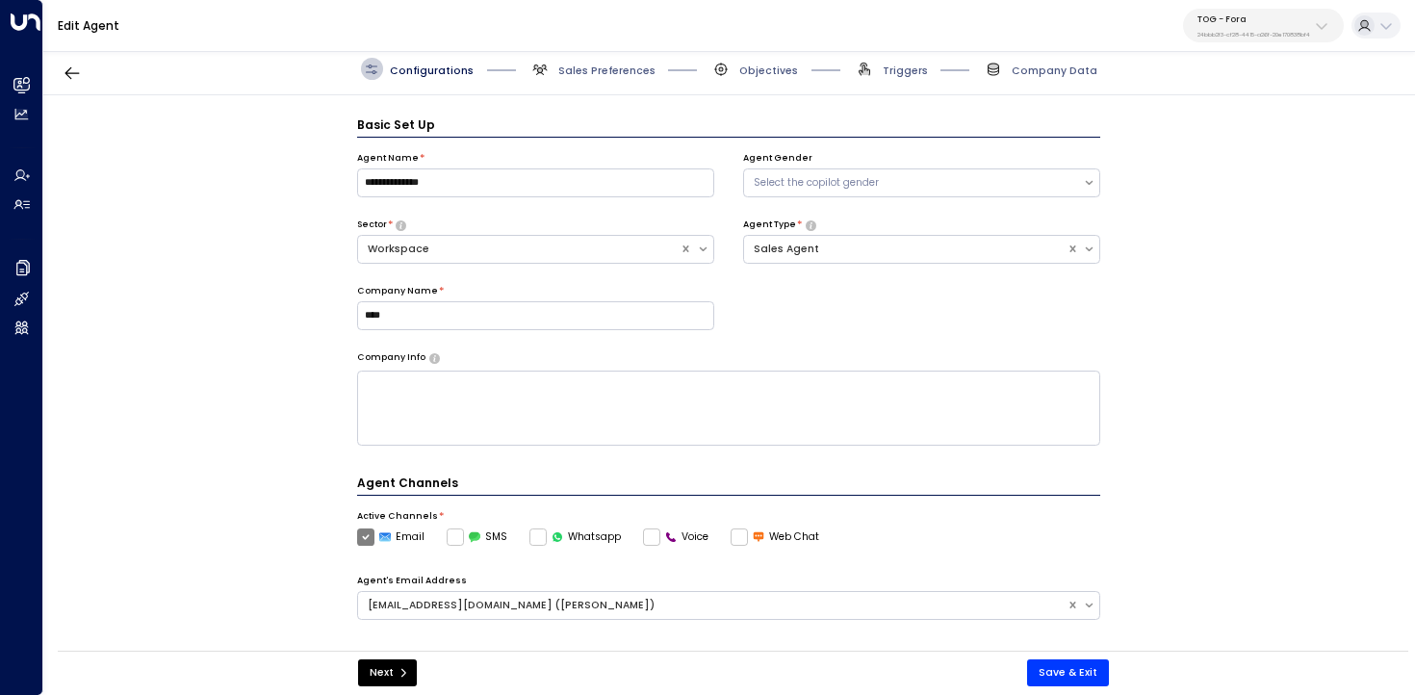
scroll to position [21, 0]
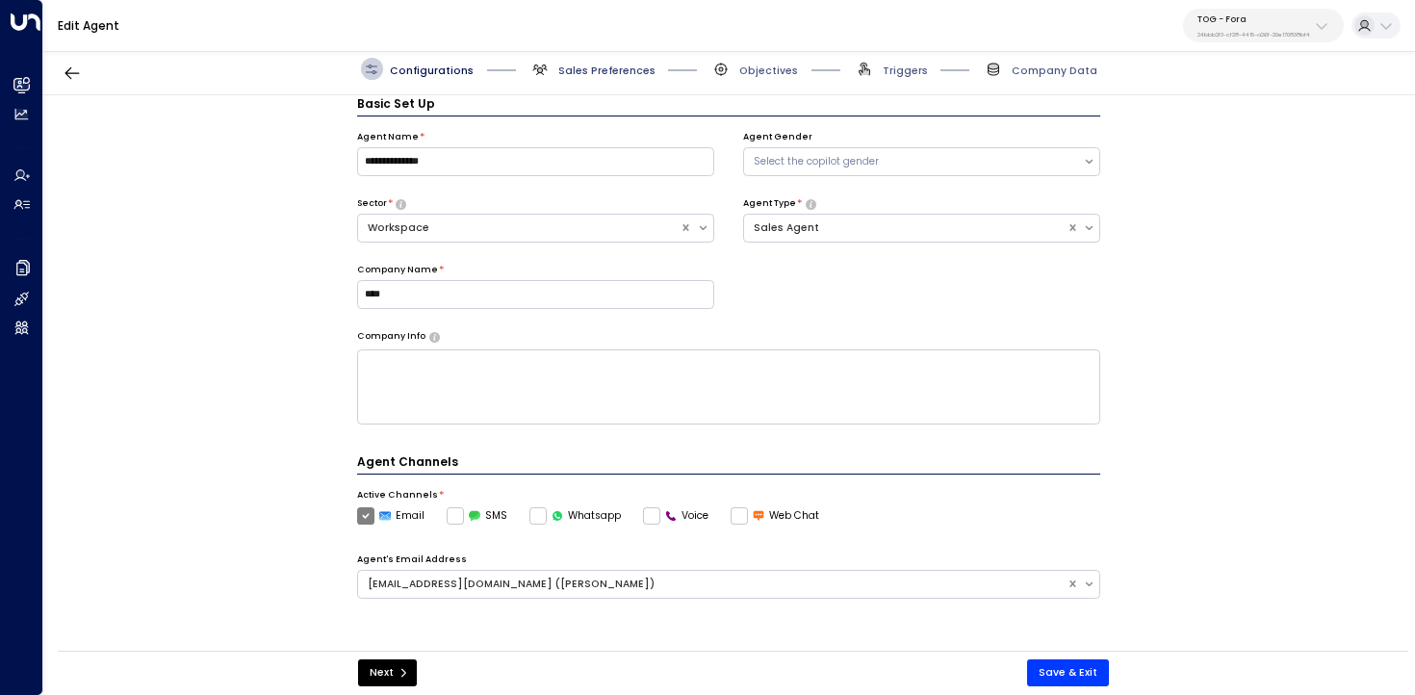
click at [569, 73] on span "Sales Preferences" at bounding box center [606, 71] width 97 height 14
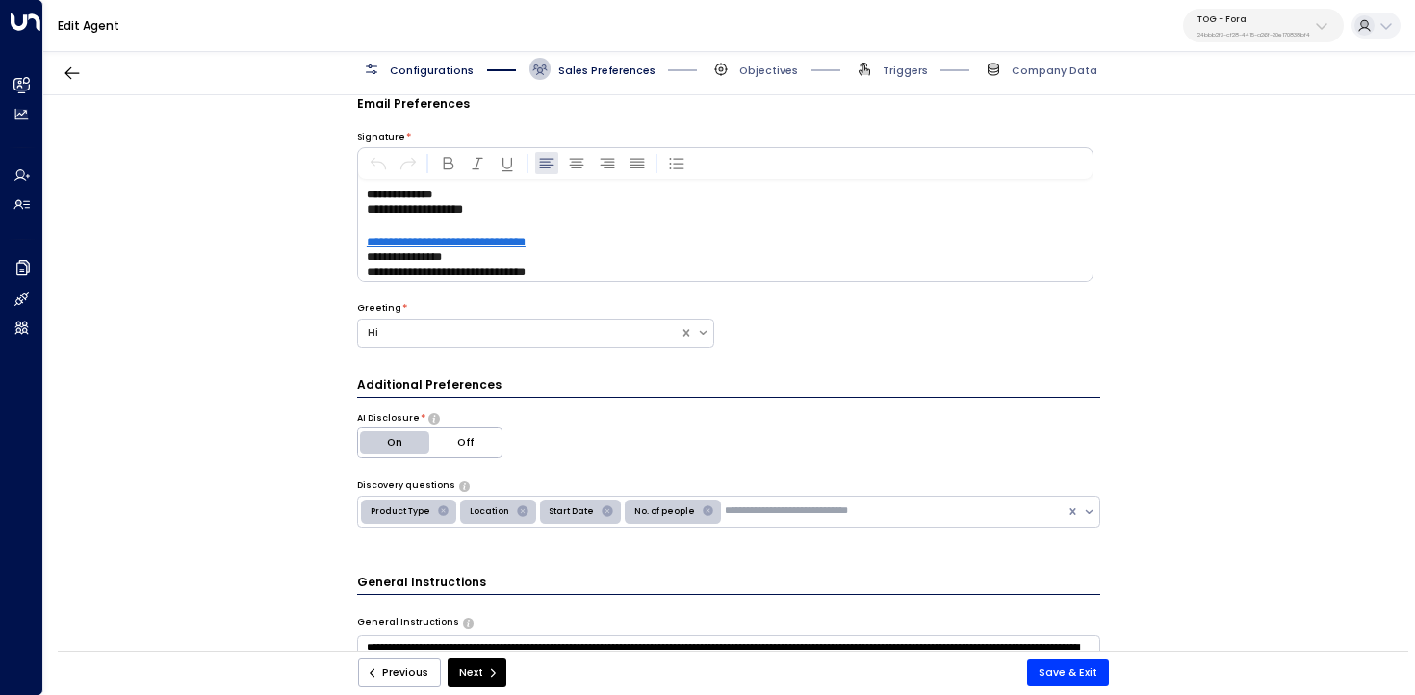
click at [1174, 304] on div "**********" at bounding box center [728, 377] width 1370 height 565
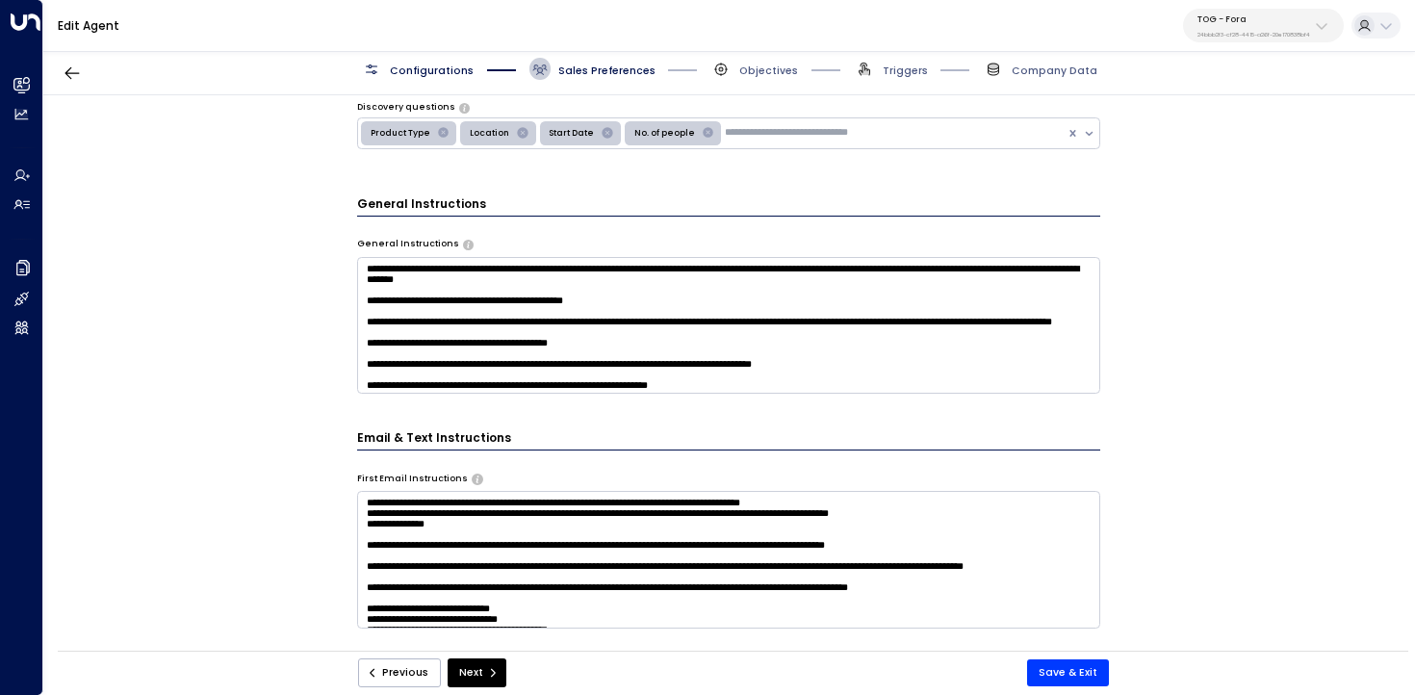
scroll to position [664, 0]
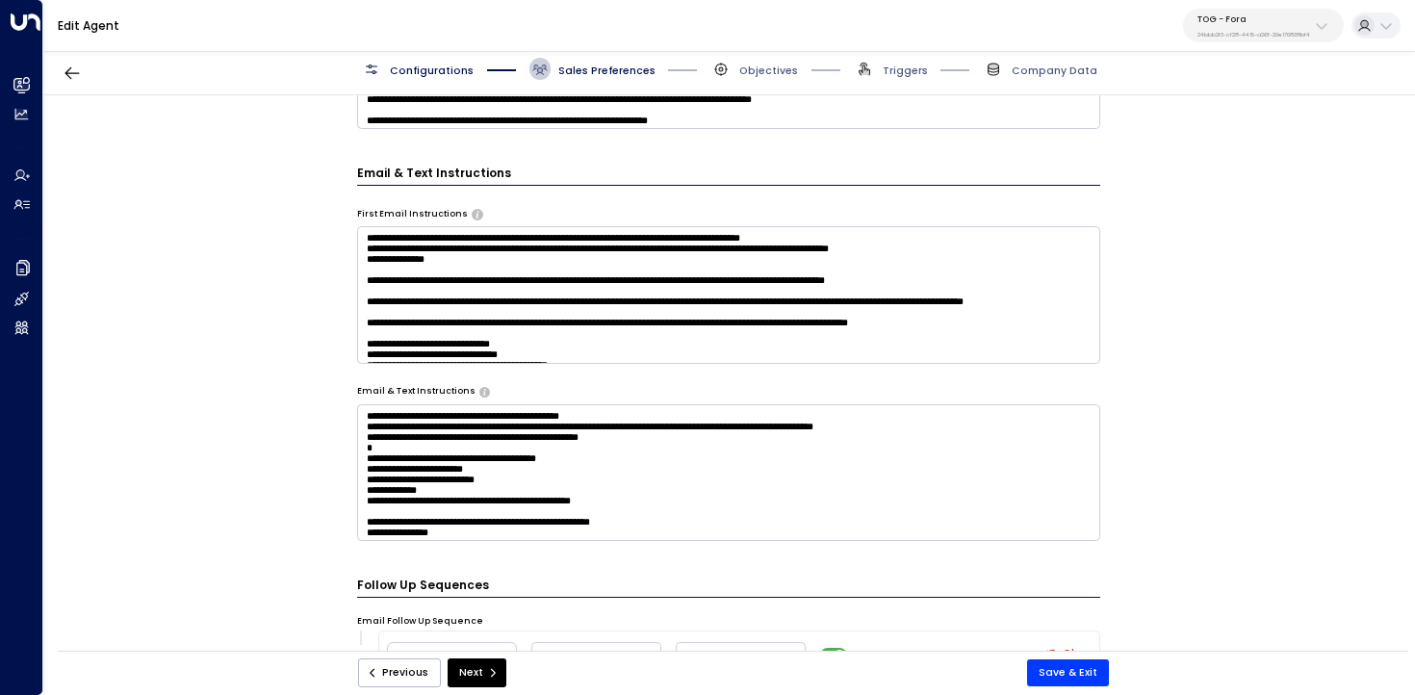
click at [977, 288] on textarea at bounding box center [729, 294] width 744 height 137
click at [1189, 281] on div "**********" at bounding box center [728, 377] width 1370 height 565
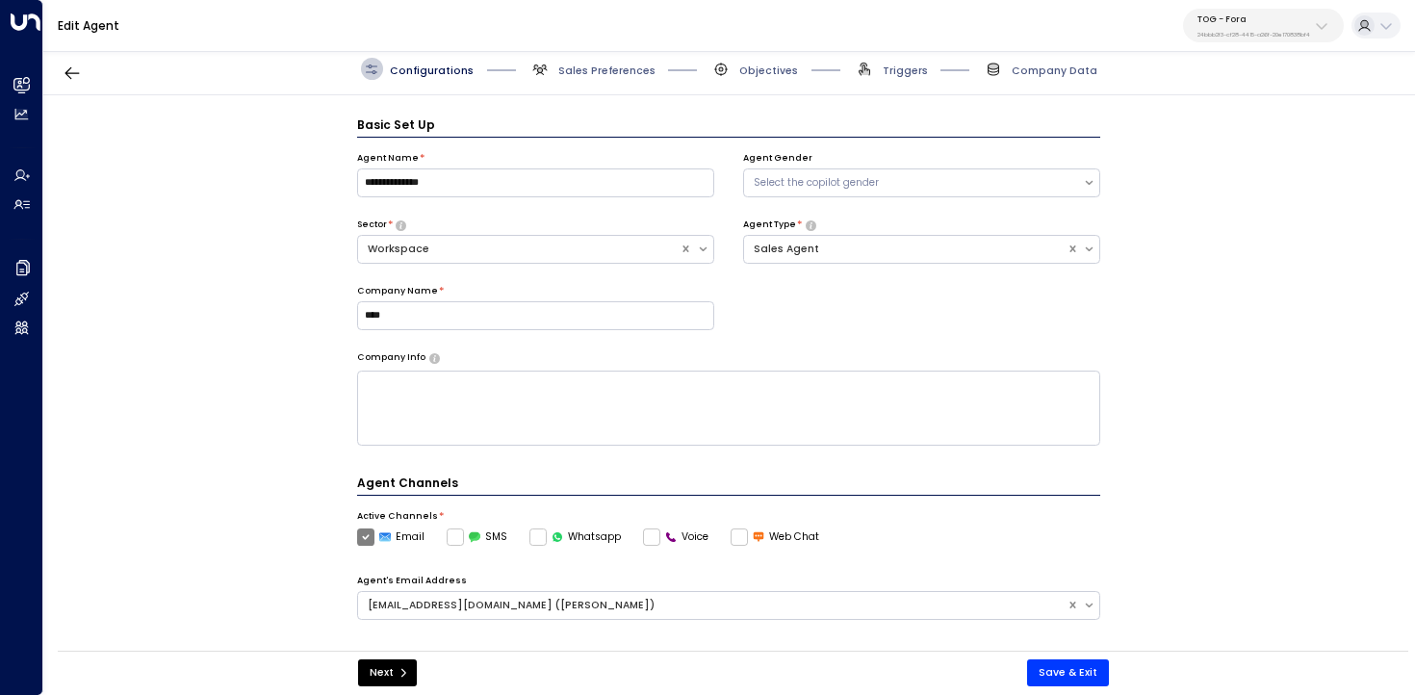
scroll to position [21, 0]
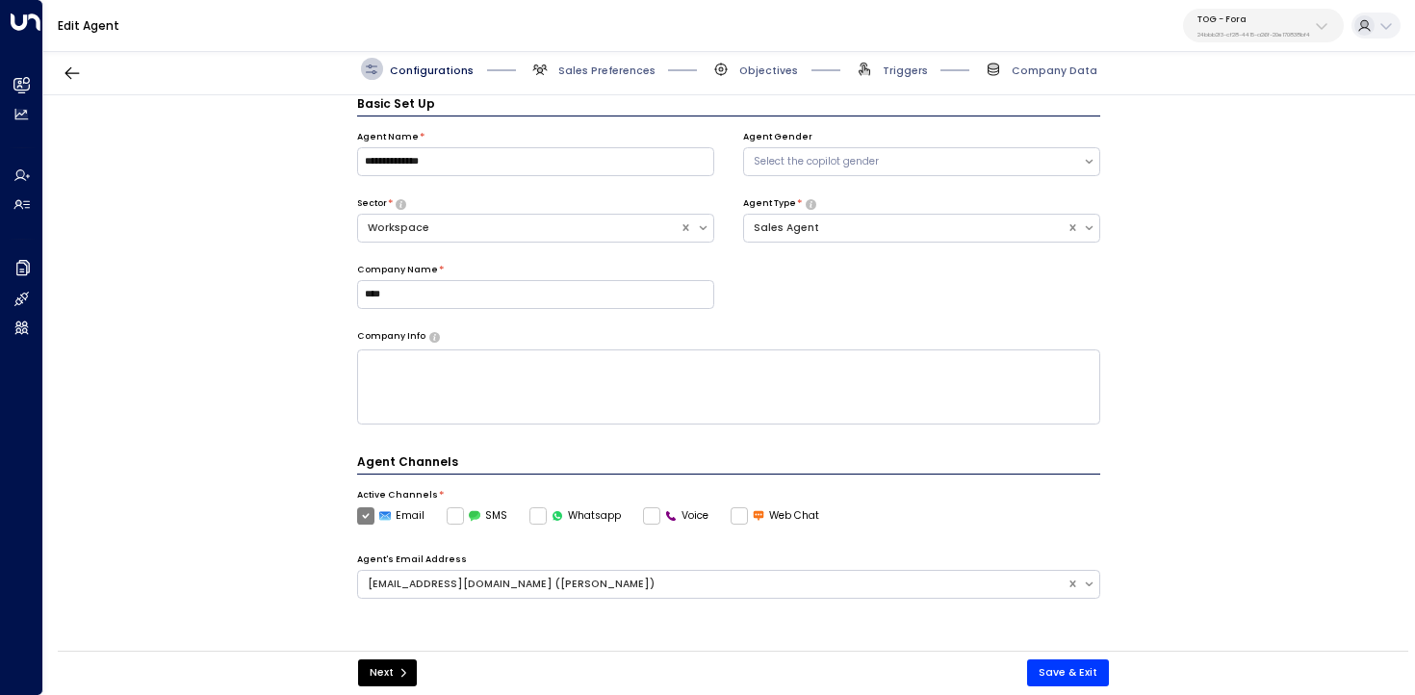
click at [1292, 300] on div "**********" at bounding box center [728, 377] width 1370 height 565
click at [956, 264] on div "**********" at bounding box center [729, 230] width 744 height 199
click at [560, 71] on span "Sales Preferences" at bounding box center [606, 71] width 97 height 14
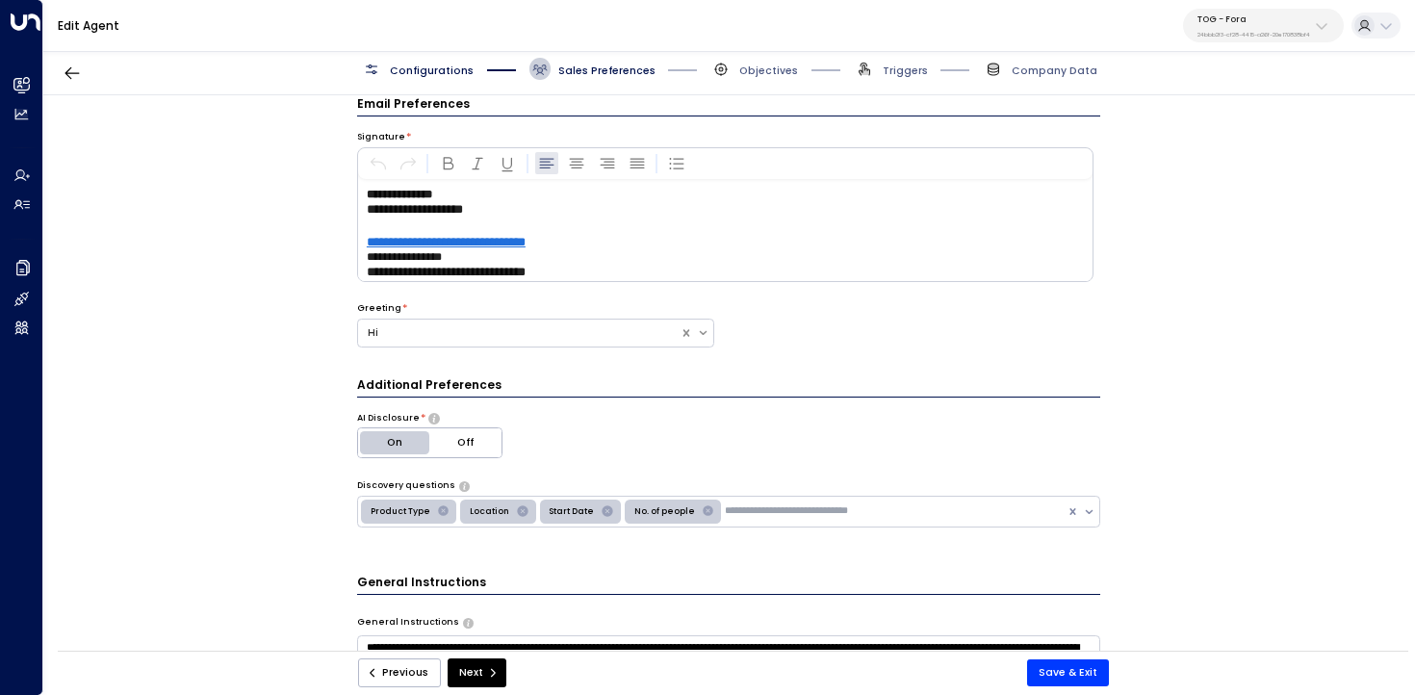
click at [836, 343] on div "Greeting * Hi" at bounding box center [729, 335] width 744 height 66
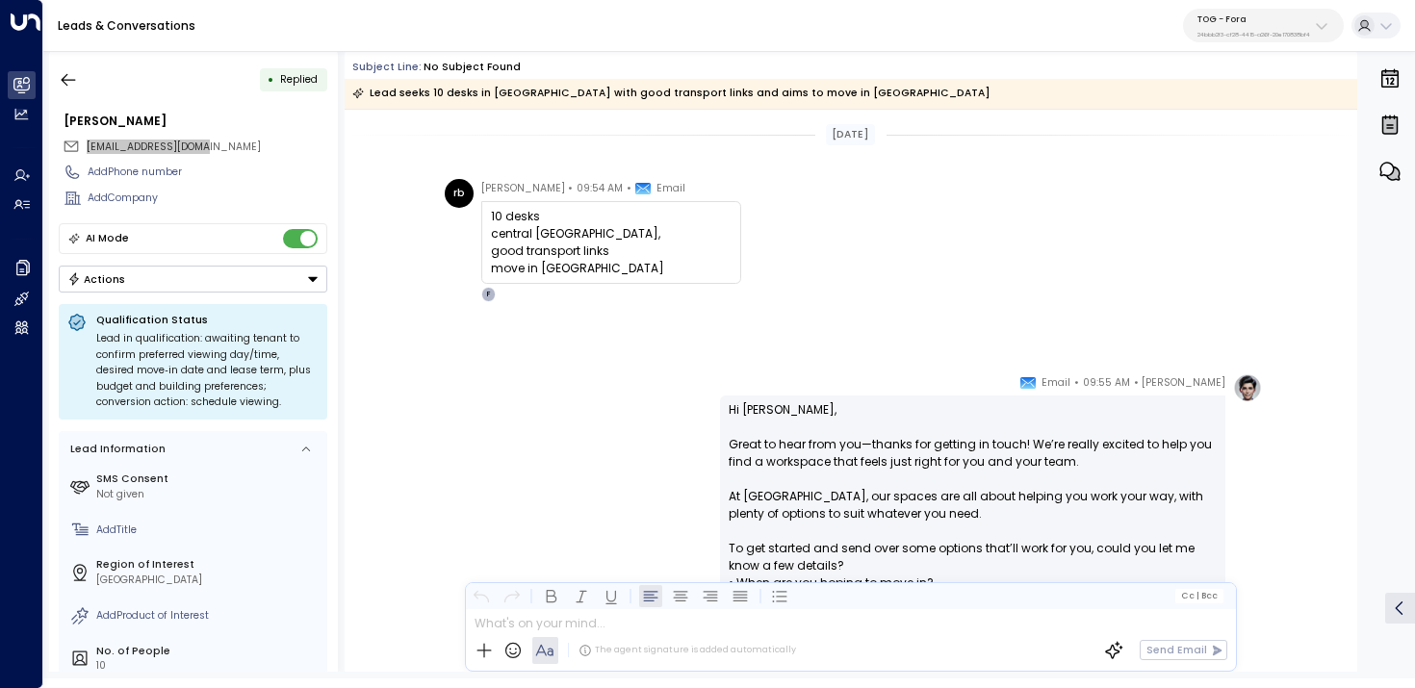
scroll to position [37, 0]
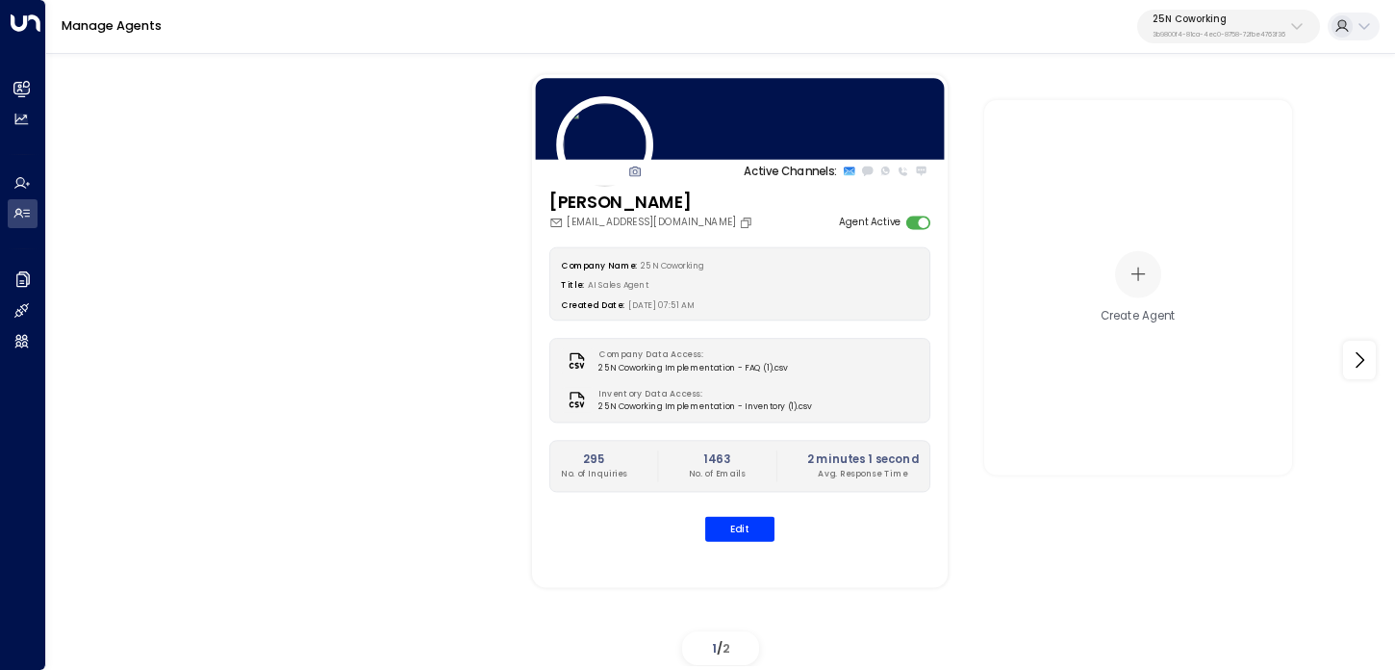
click at [1228, 39] on button "25N Coworking 3b9800f4-81ca-4ec0-8758-72fbe4763f36" at bounding box center [1229, 27] width 183 height 35
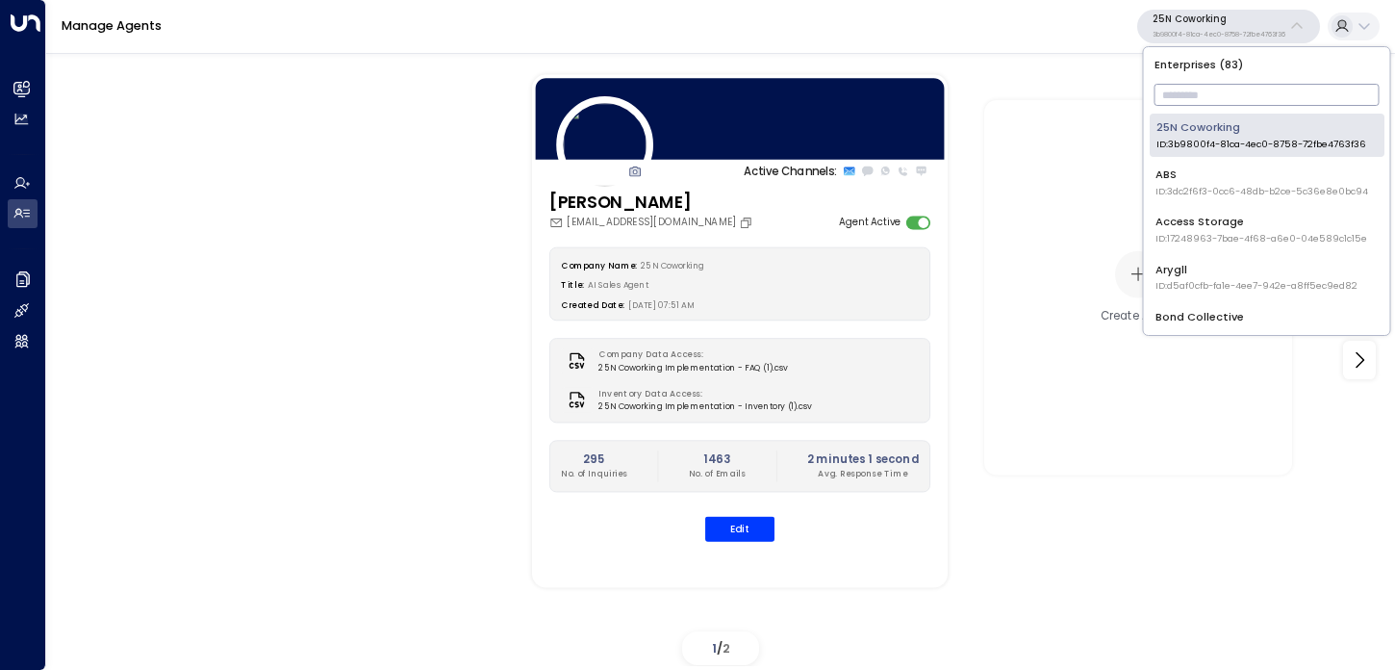
click at [1195, 107] on input "text" at bounding box center [1267, 95] width 225 height 32
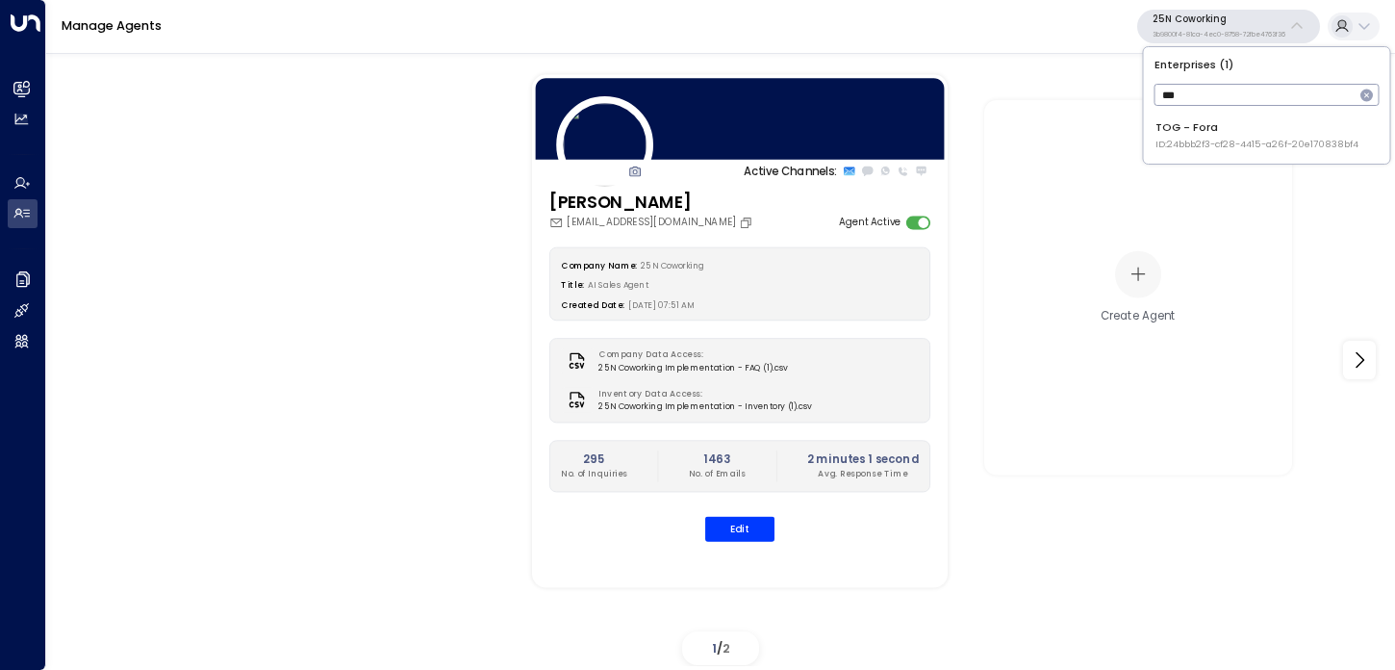
type input "***"
click at [1191, 138] on span "ID: 24bbb2f3-cf28-4415-a26f-20e170838bf4" at bounding box center [1257, 144] width 203 height 13
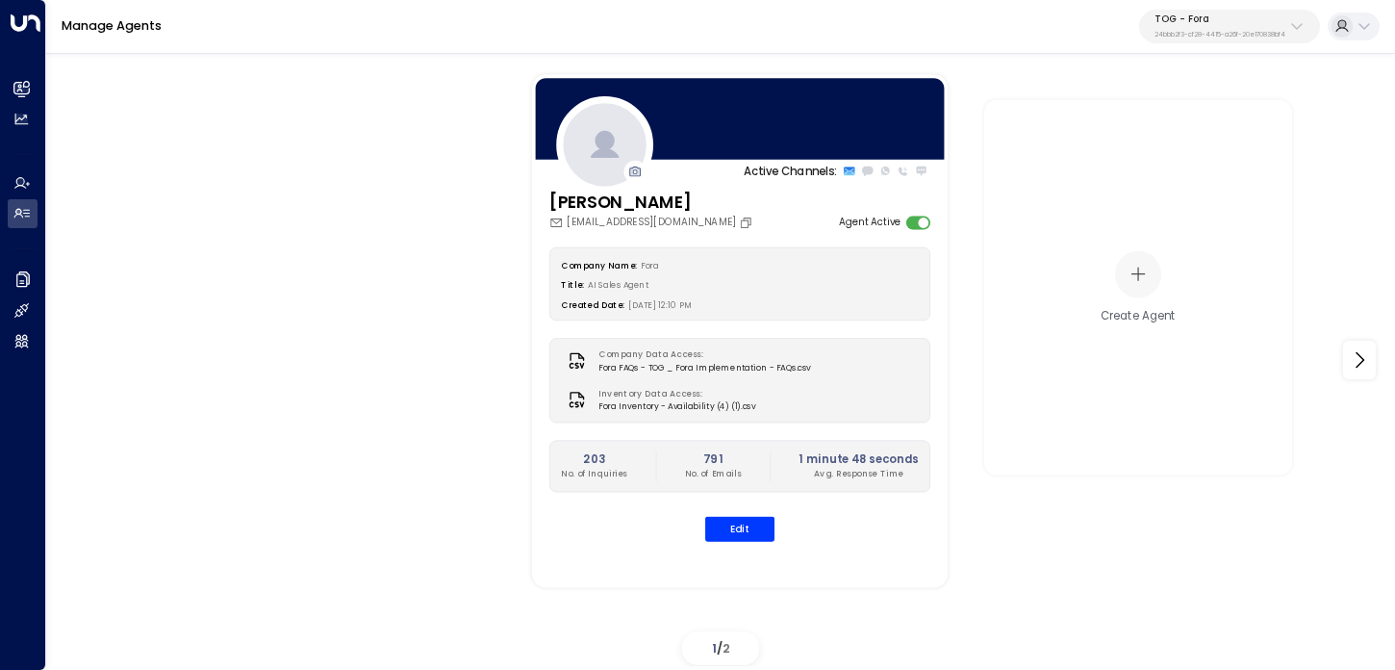
click at [1240, 292] on div "Create Agent" at bounding box center [1139, 287] width 308 height 375
click at [478, 265] on div "Active Channels: Eva Fitzgerald uniti.test.agent.1@gmail.com Agent Active Compa…" at bounding box center [721, 359] width 1272 height 627
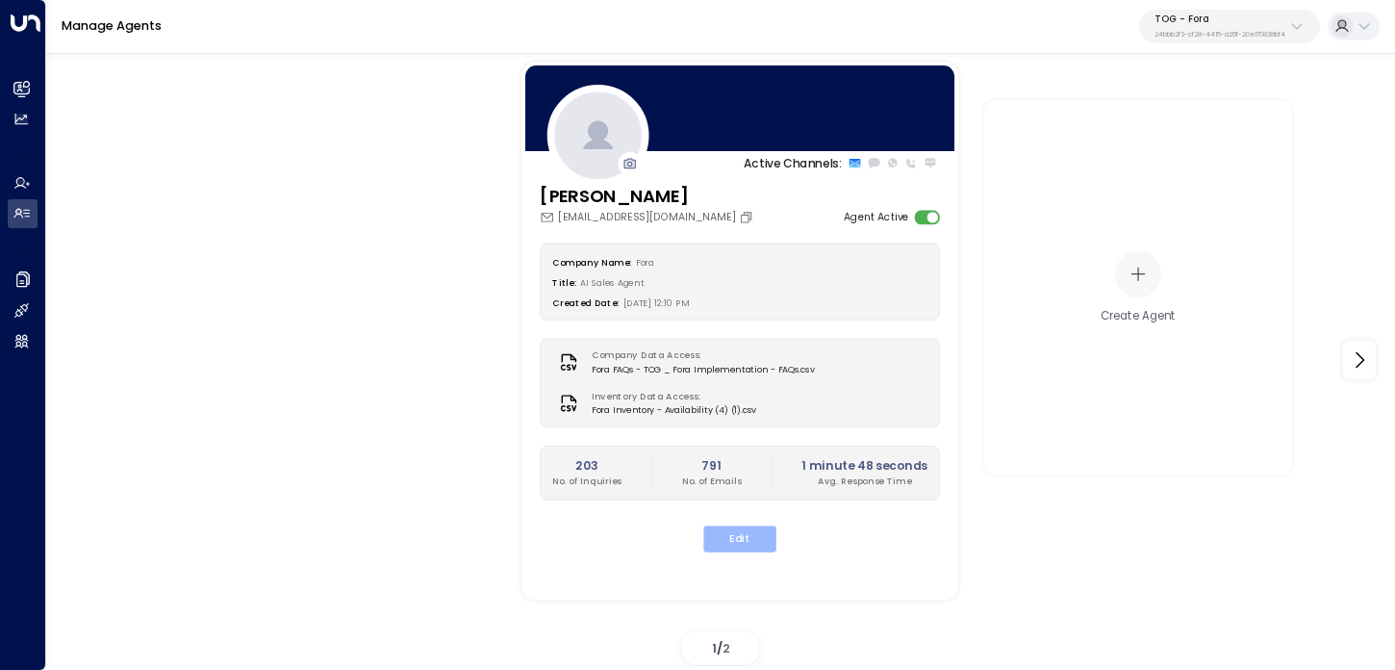
click at [734, 545] on button "Edit" at bounding box center [739, 538] width 73 height 26
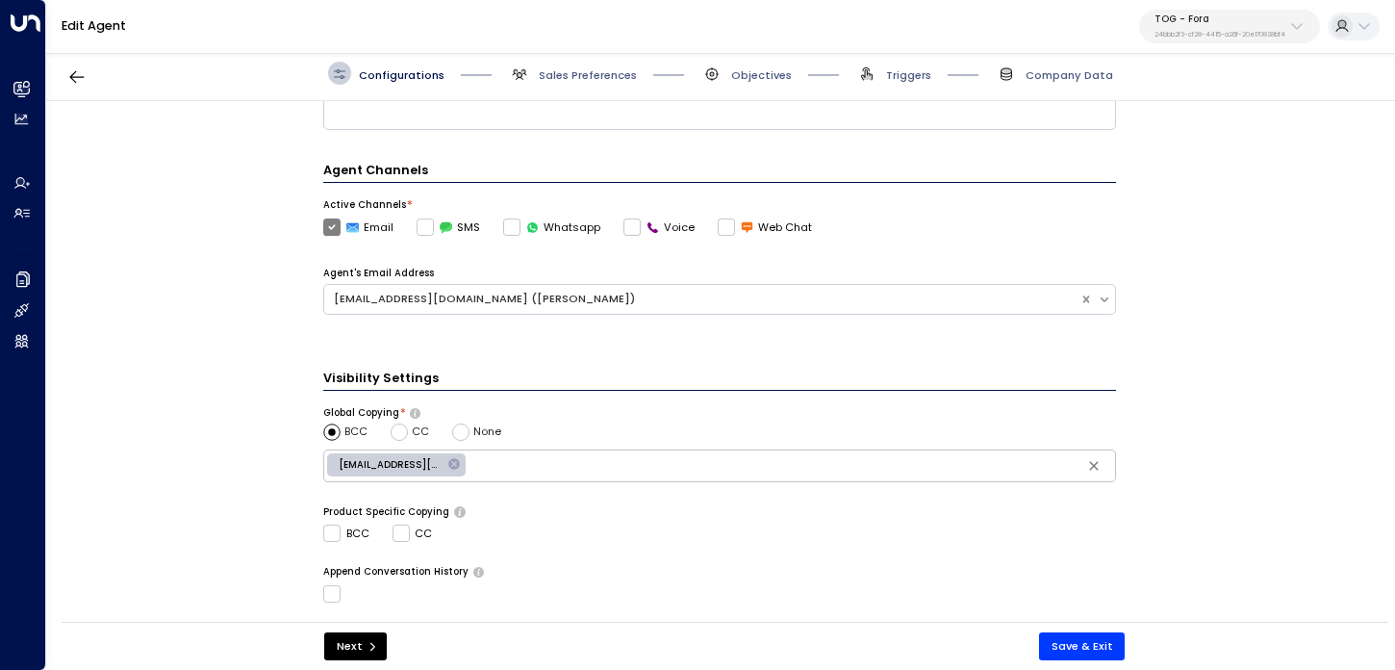
scroll to position [506, 0]
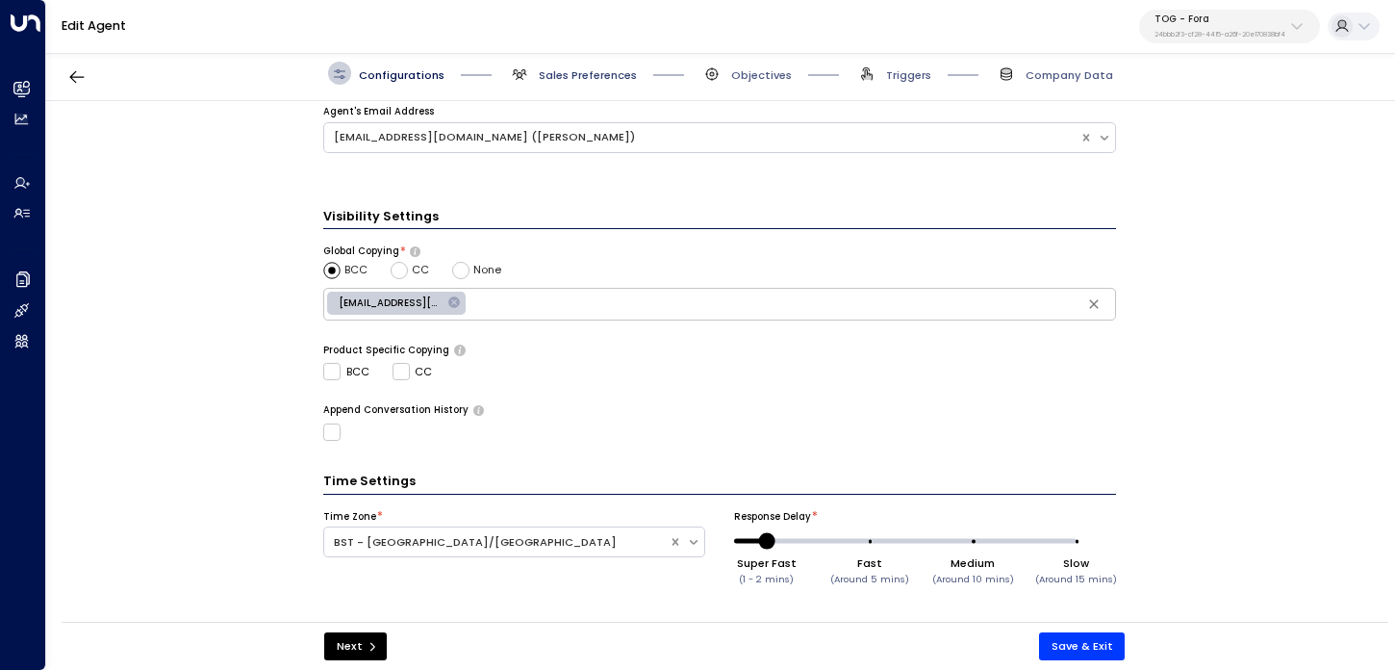
click at [593, 67] on span "Sales Preferences" at bounding box center [588, 74] width 98 height 15
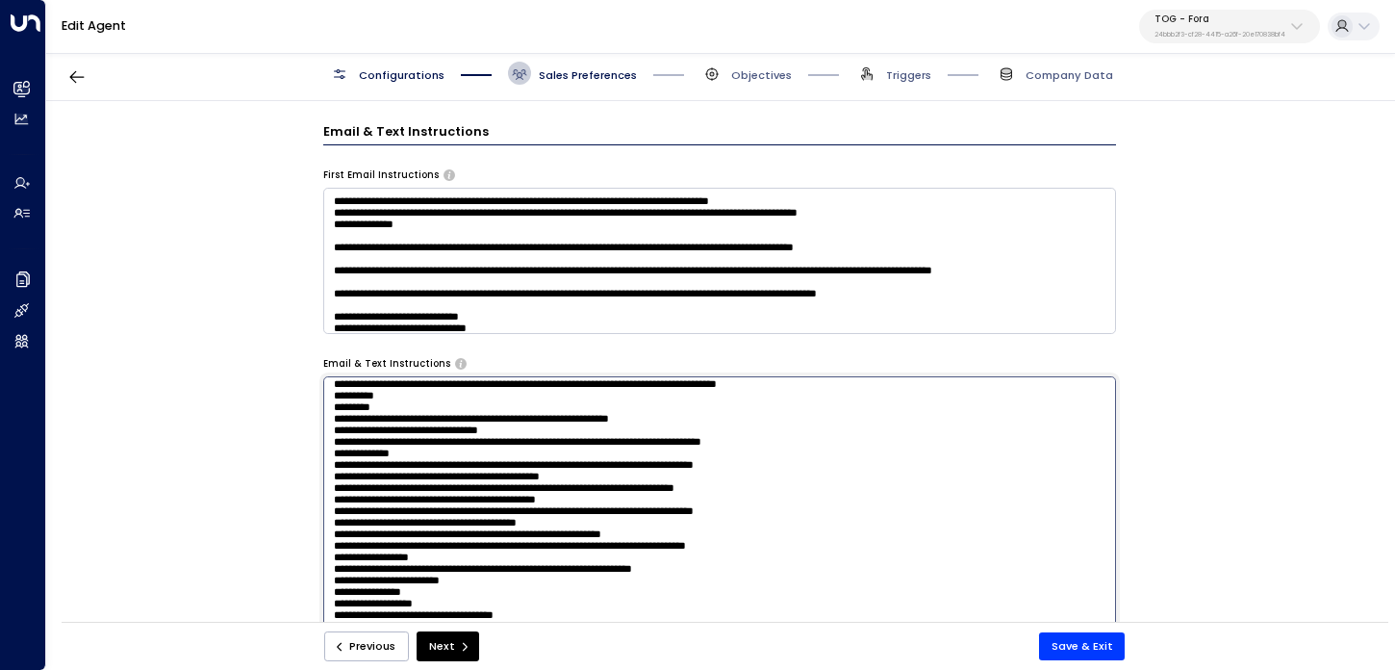
scroll to position [538, 0]
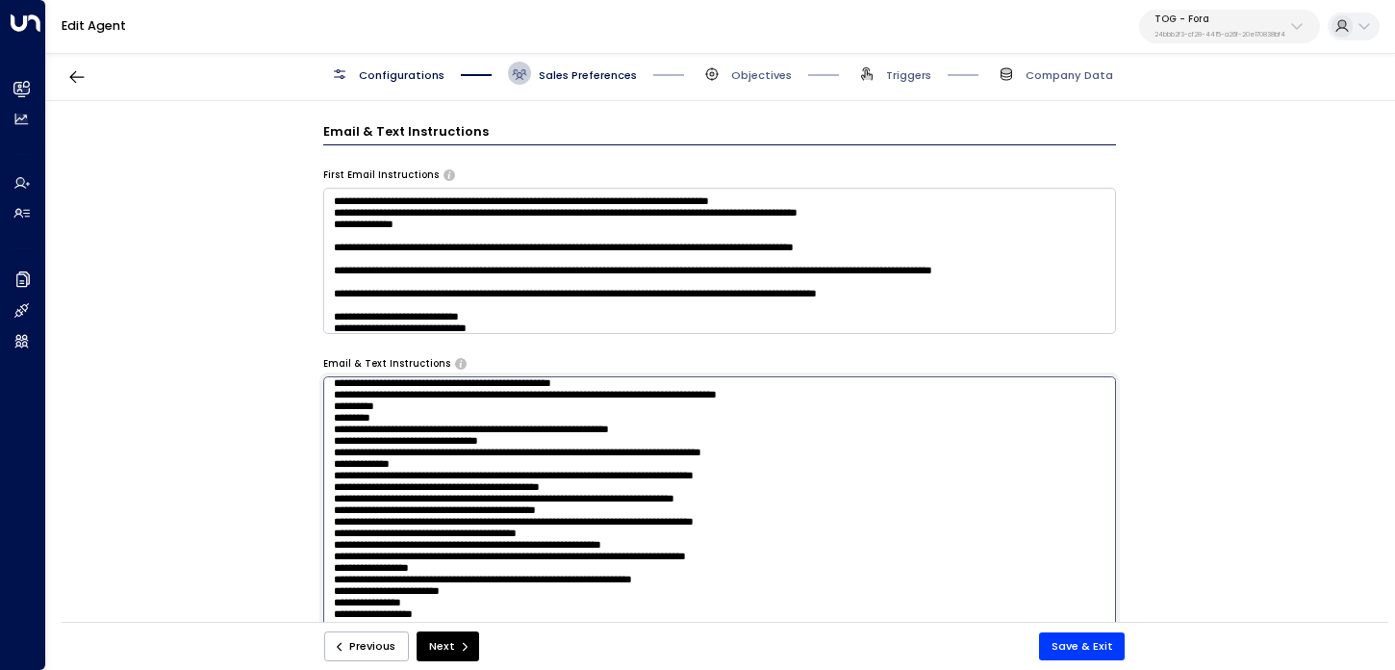
drag, startPoint x: 624, startPoint y: 390, endPoint x: 485, endPoint y: 460, distance: 155.4
click at [485, 460] on textarea at bounding box center [719, 579] width 793 height 407
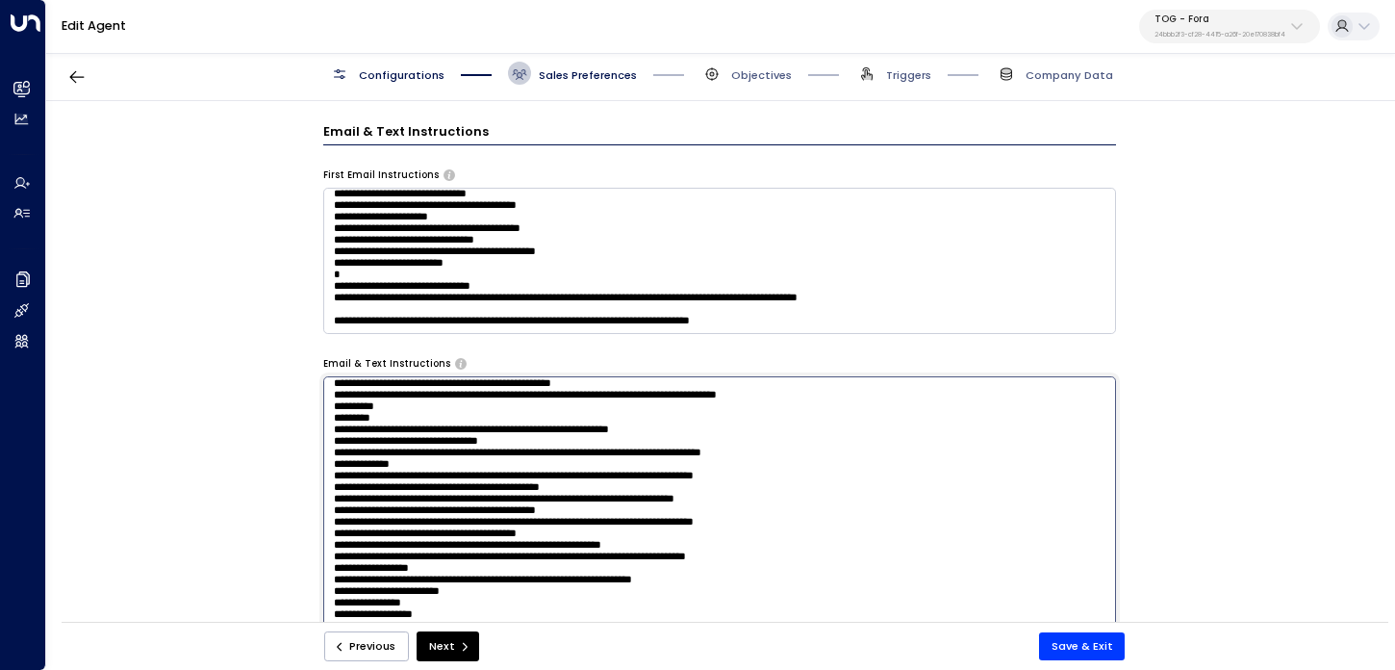
scroll to position [1020, 0]
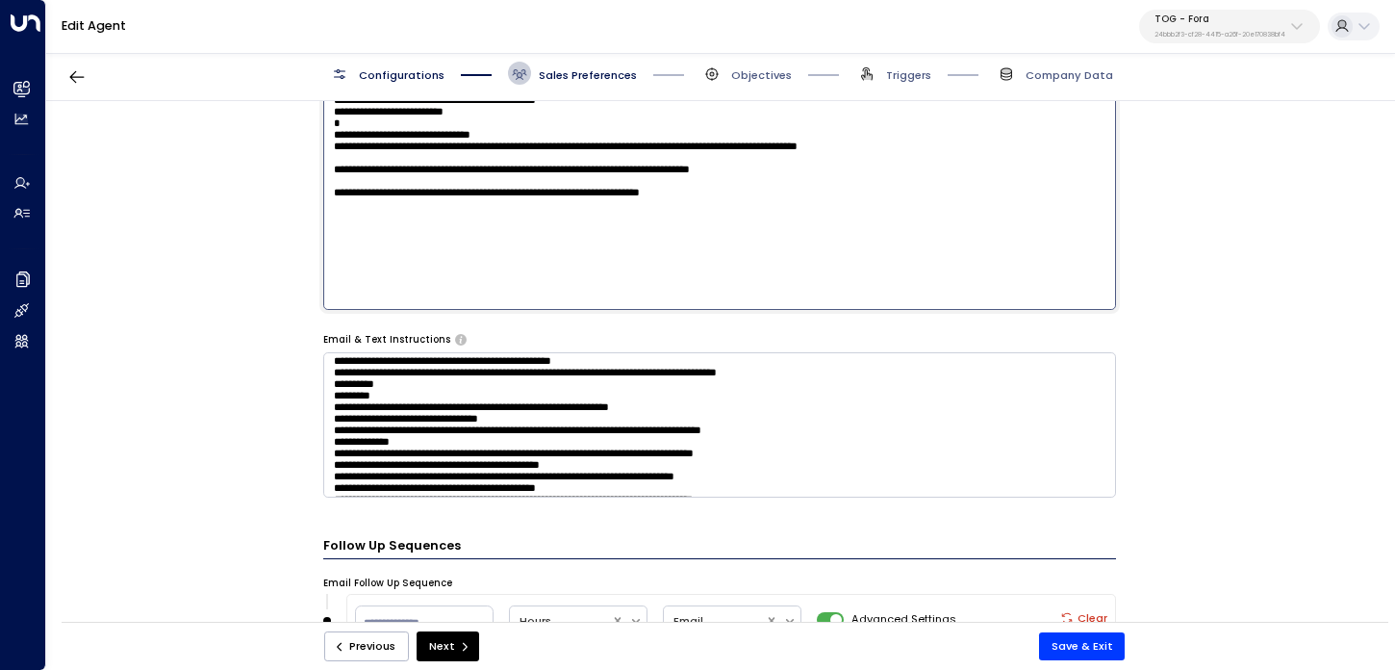
scroll to position [523, 0]
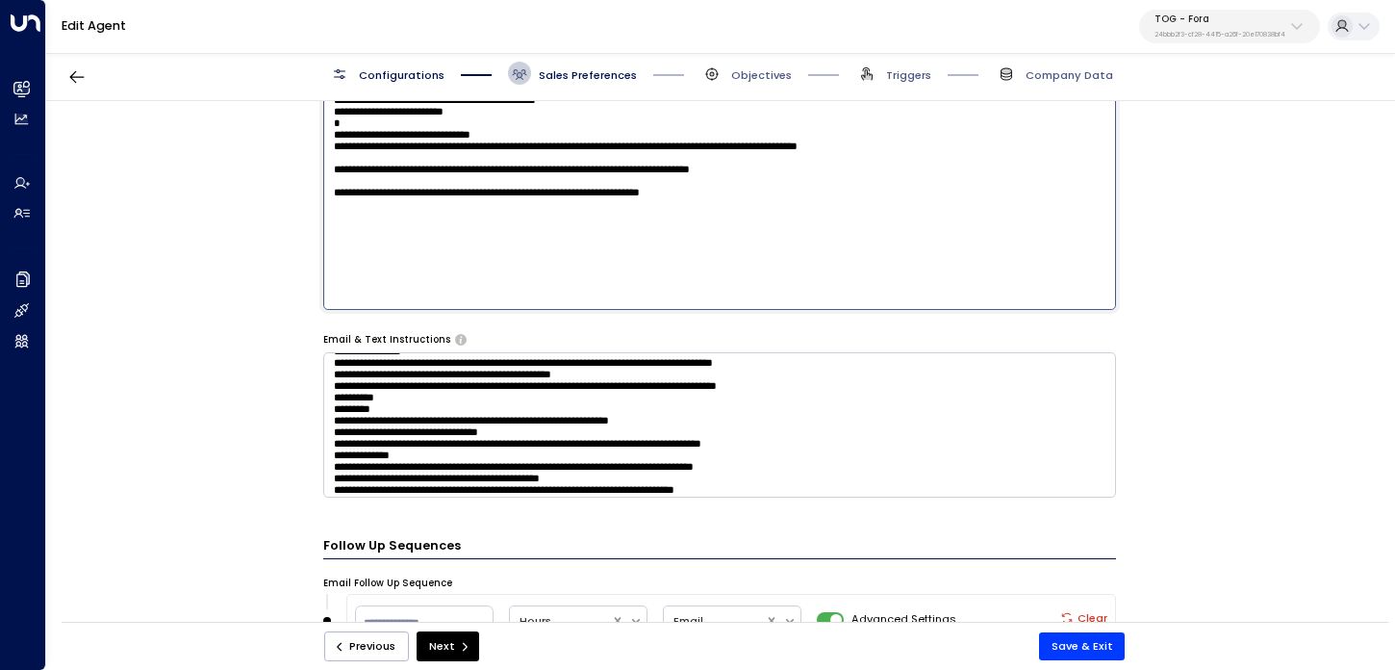
type textarea "**********"
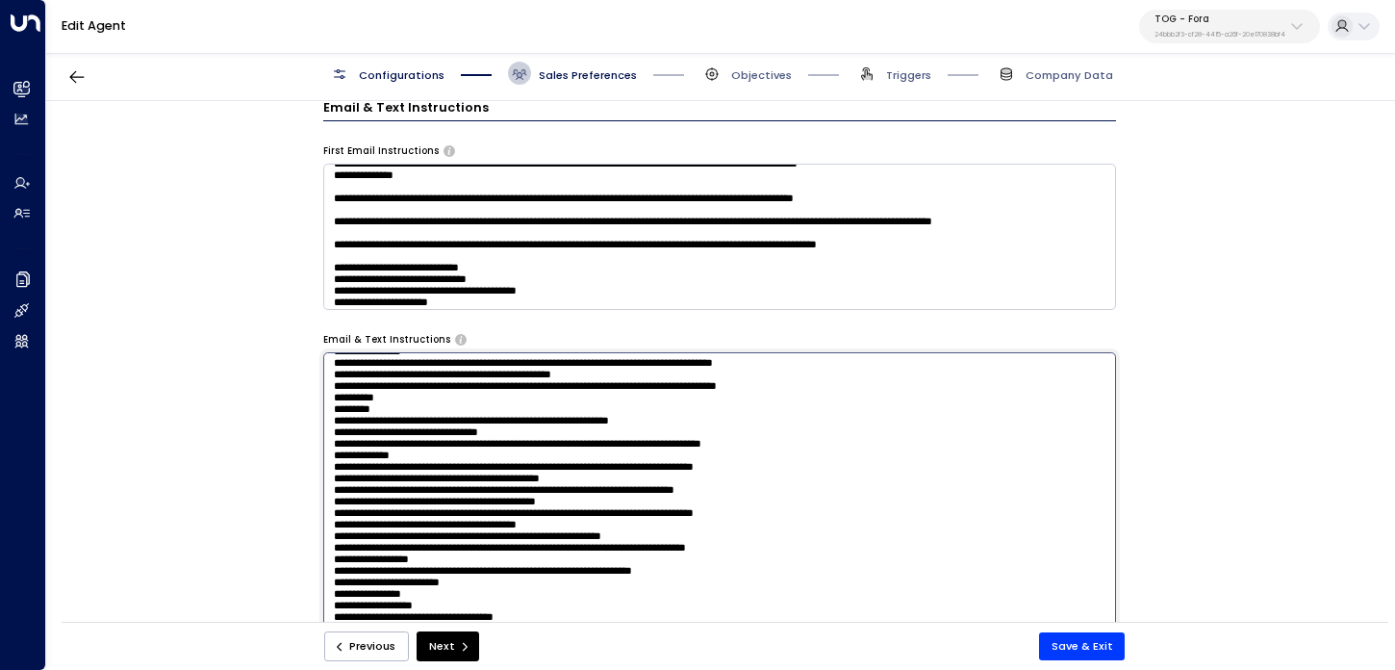
drag, startPoint x: 655, startPoint y: 446, endPoint x: 519, endPoint y: 443, distance: 136.7
click at [518, 444] on textarea at bounding box center [719, 555] width 793 height 407
type textarea "**********"
click at [1053, 644] on button "Save & Exit" at bounding box center [1082, 646] width 87 height 28
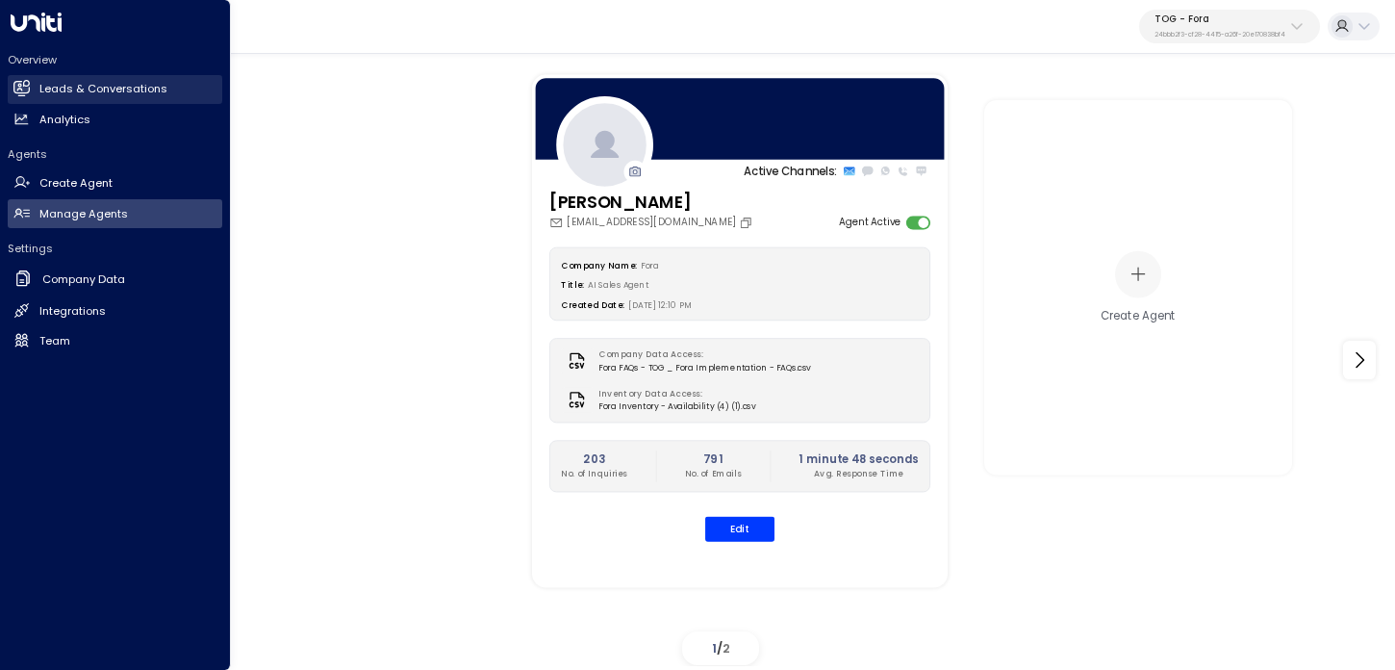
click at [25, 81] on icon at bounding box center [23, 88] width 13 height 16
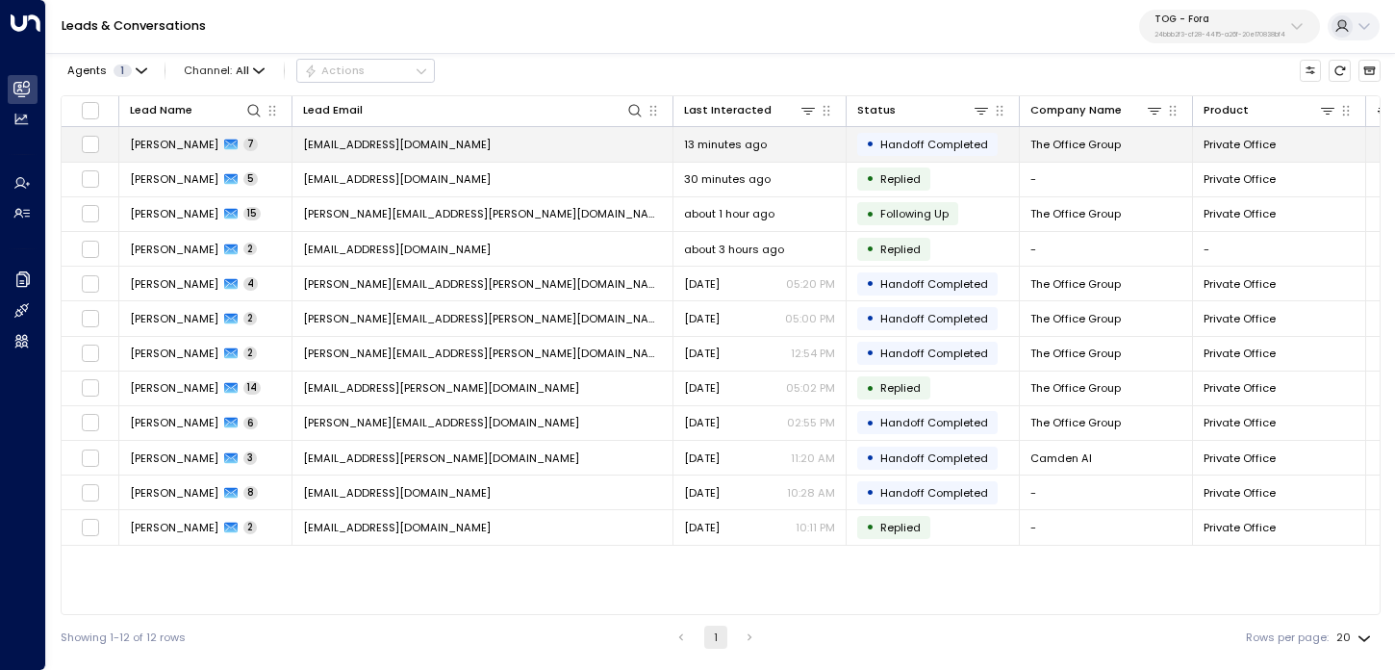
click at [519, 147] on td "Ranjit.Brainch@theofficegroup.com" at bounding box center [483, 144] width 381 height 34
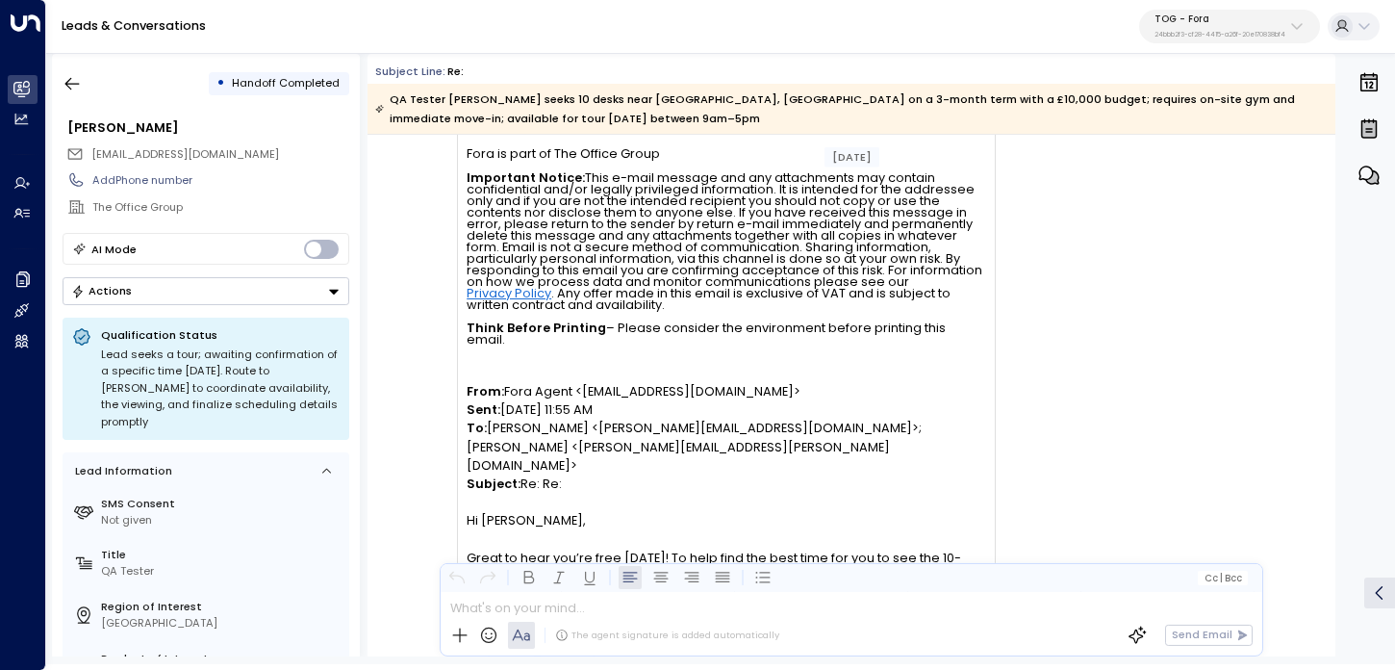
scroll to position [8530, 0]
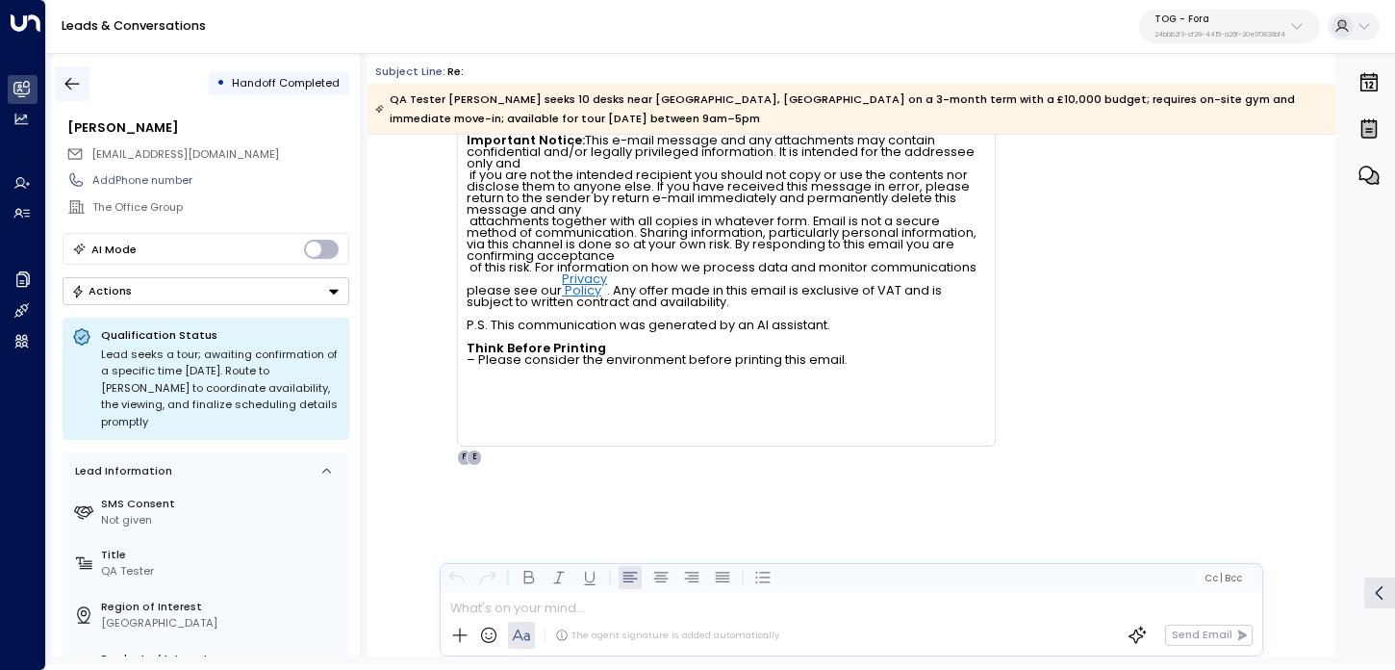
click at [72, 89] on icon "button" at bounding box center [72, 83] width 19 height 19
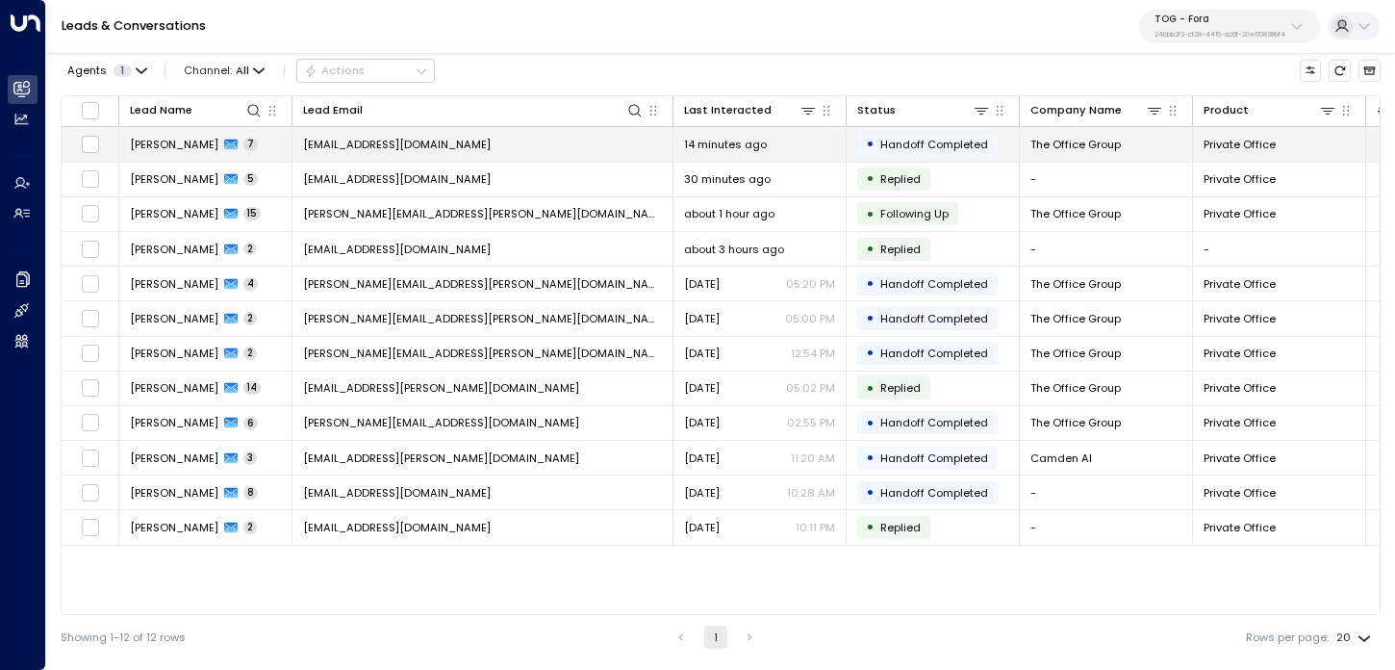
click at [271, 147] on td "Ranjit Brainch 7" at bounding box center [205, 144] width 173 height 34
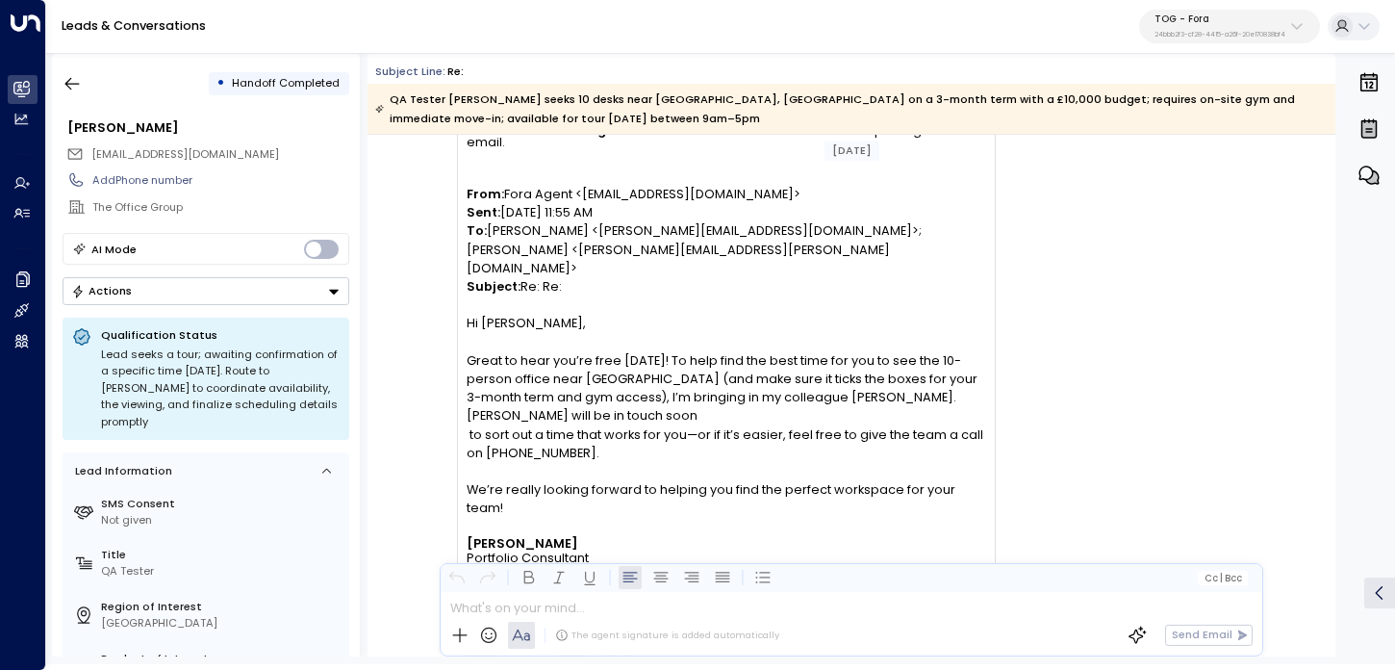
scroll to position [4633, 0]
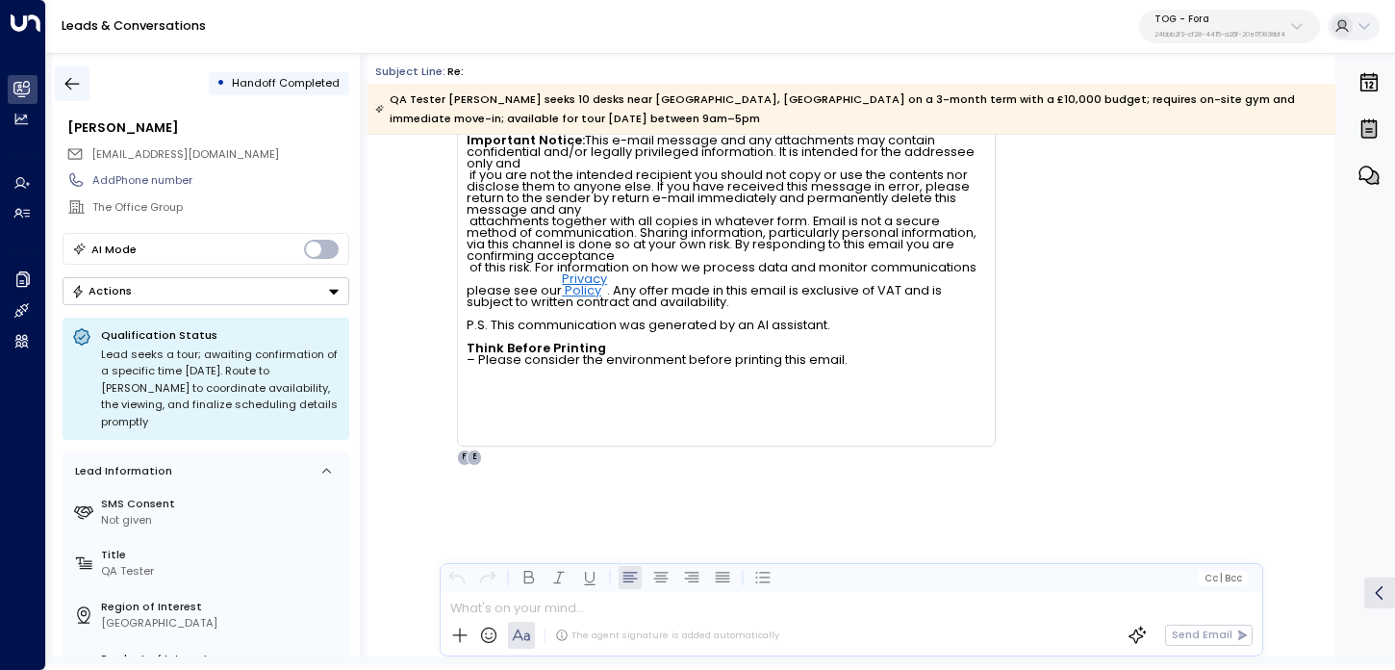
click at [70, 77] on icon "button" at bounding box center [72, 83] width 19 height 19
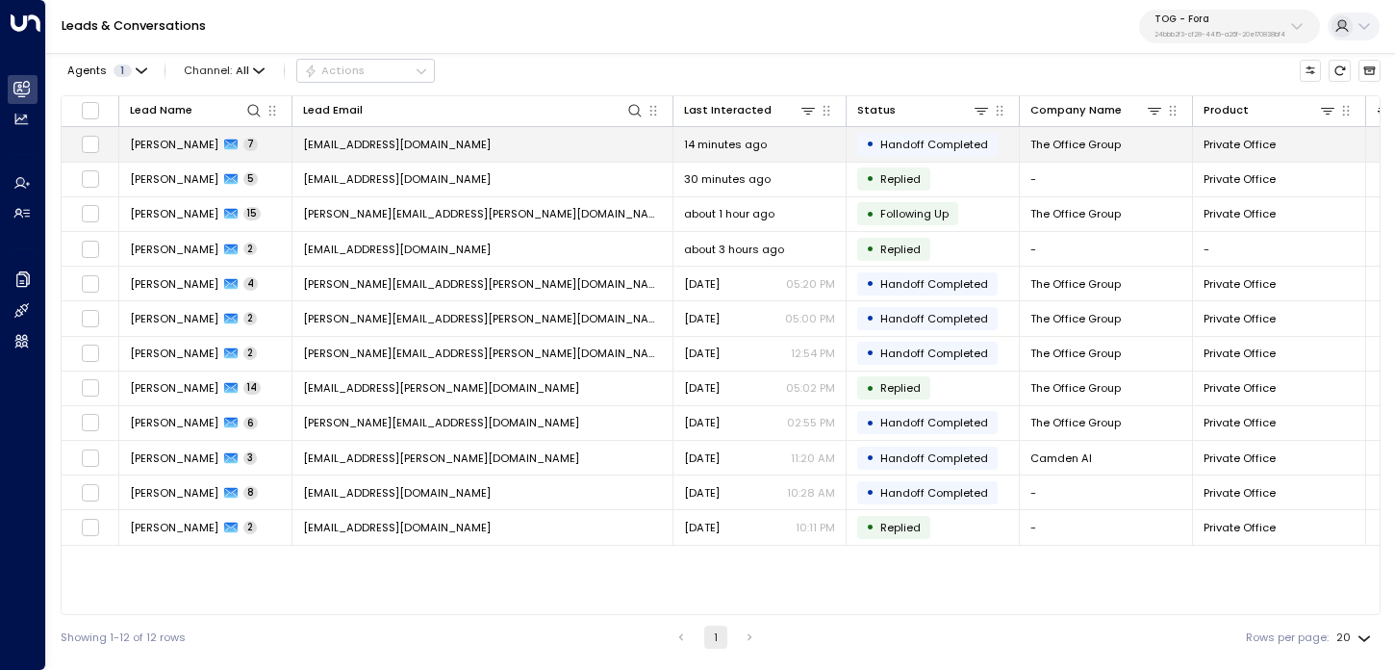
click at [384, 147] on span "Ranjit.Brainch@theofficegroup.com" at bounding box center [397, 144] width 188 height 15
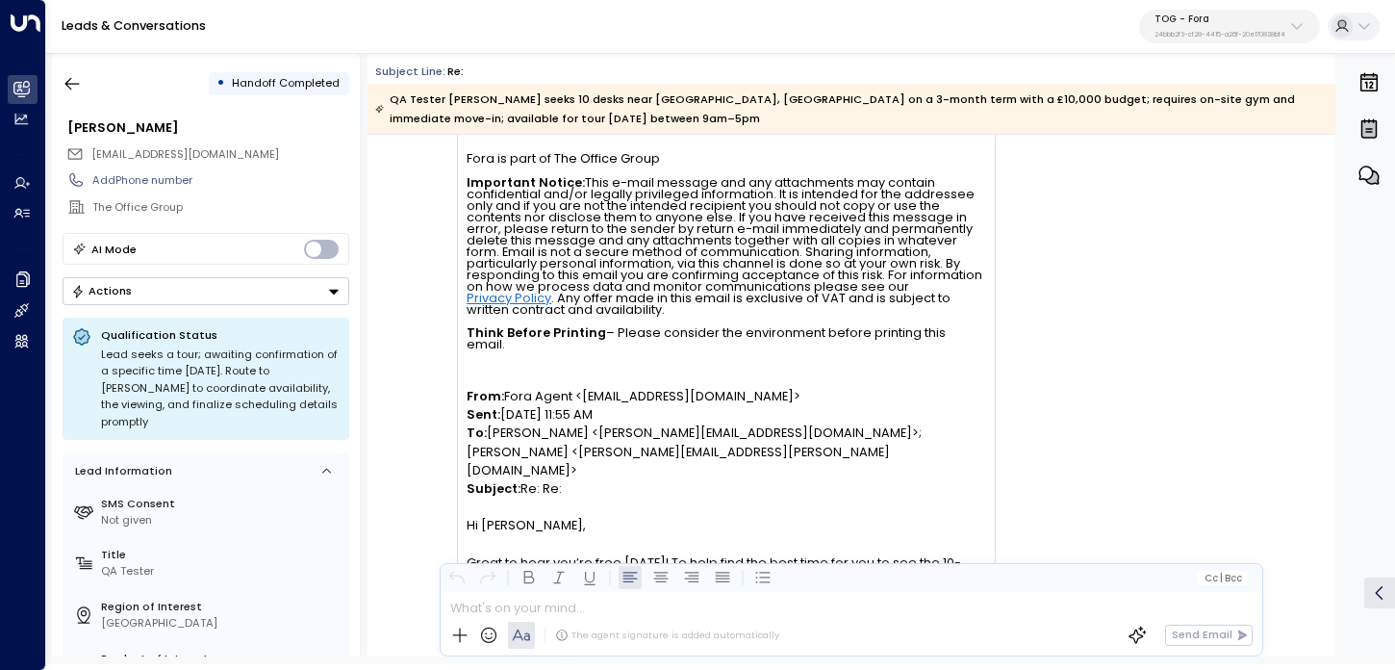
scroll to position [8530, 0]
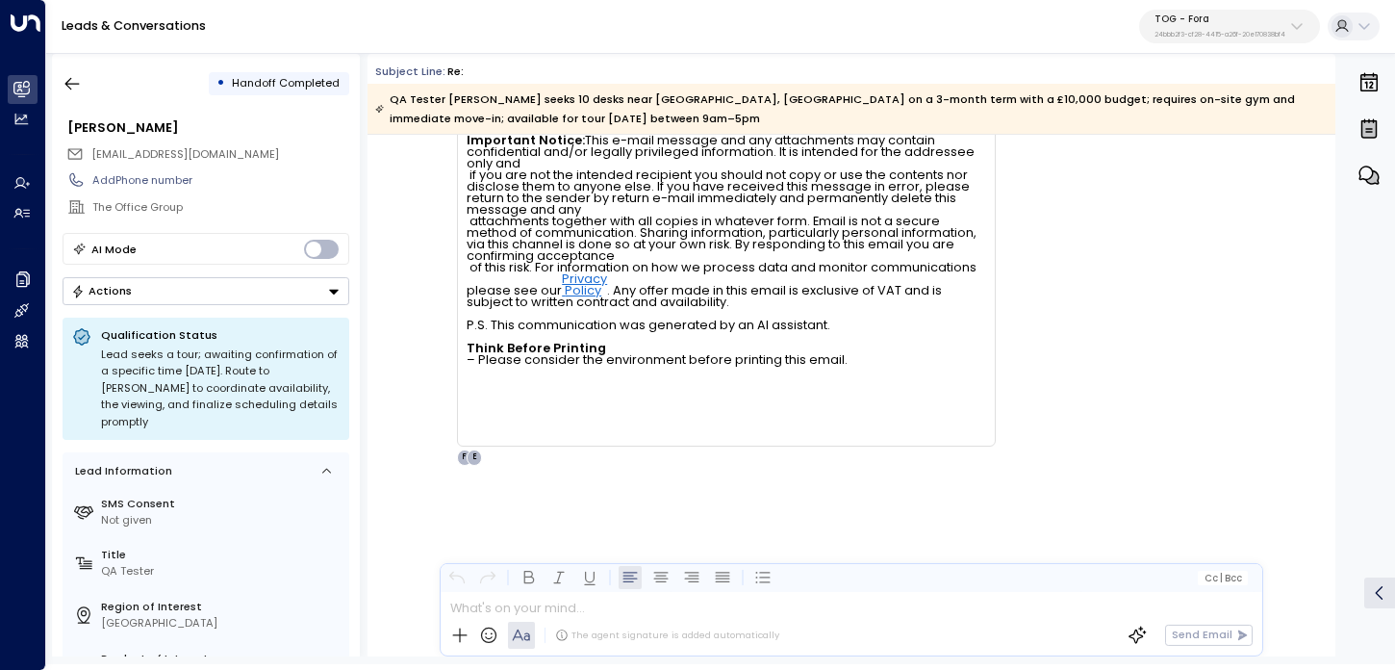
click at [1244, 42] on button "TOG - Fora 24bbb2f3-cf28-4415-a26f-20e170838bf4" at bounding box center [1229, 27] width 181 height 35
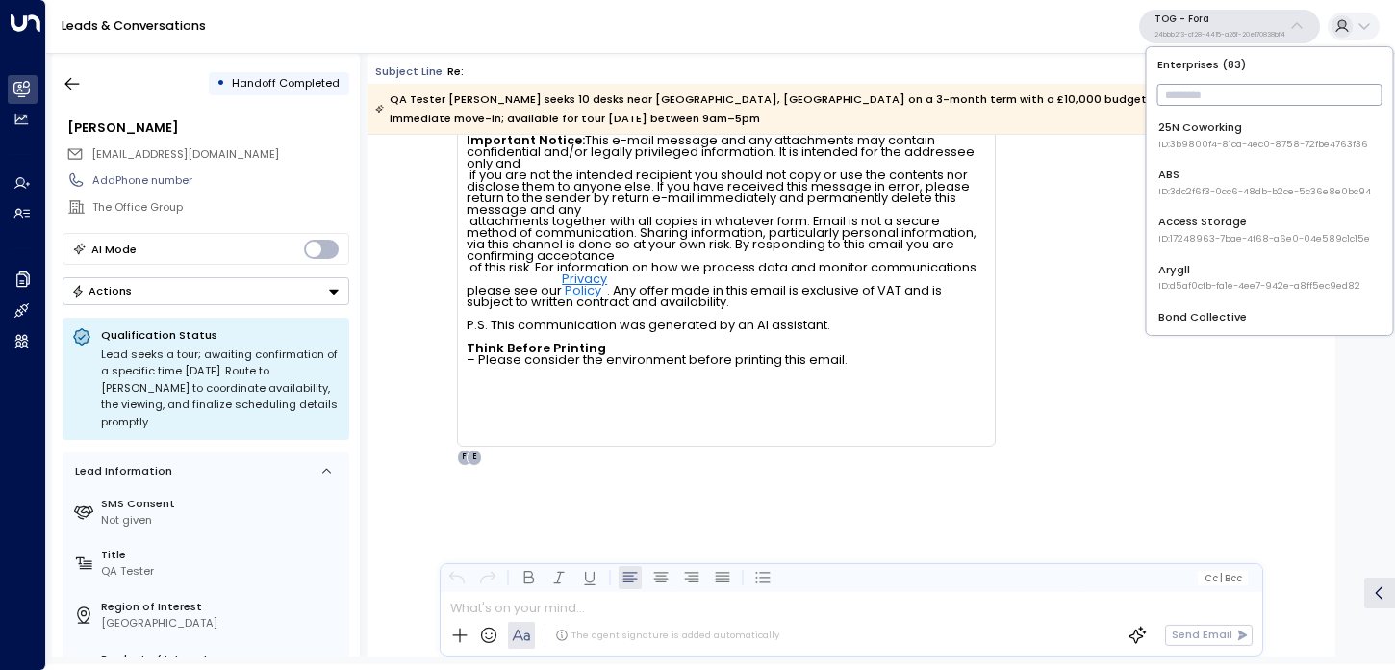
click at [1244, 90] on input "text" at bounding box center [1270, 95] width 225 height 32
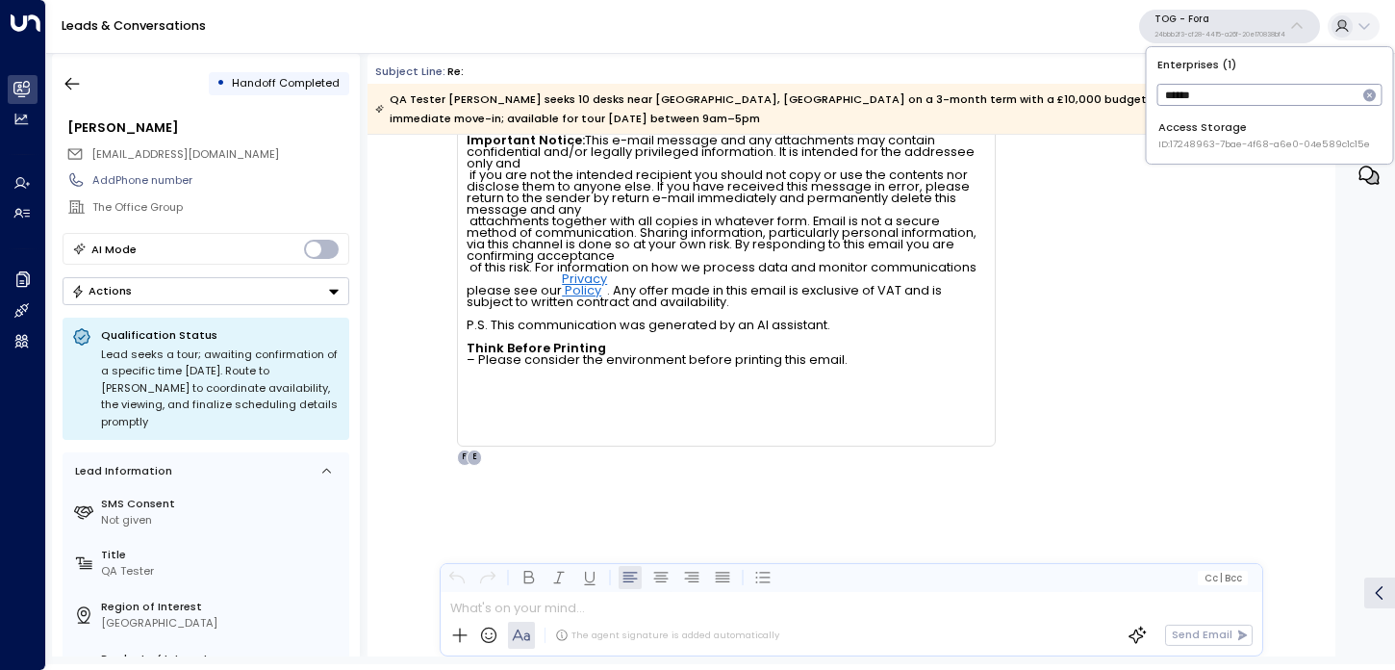
type input "******"
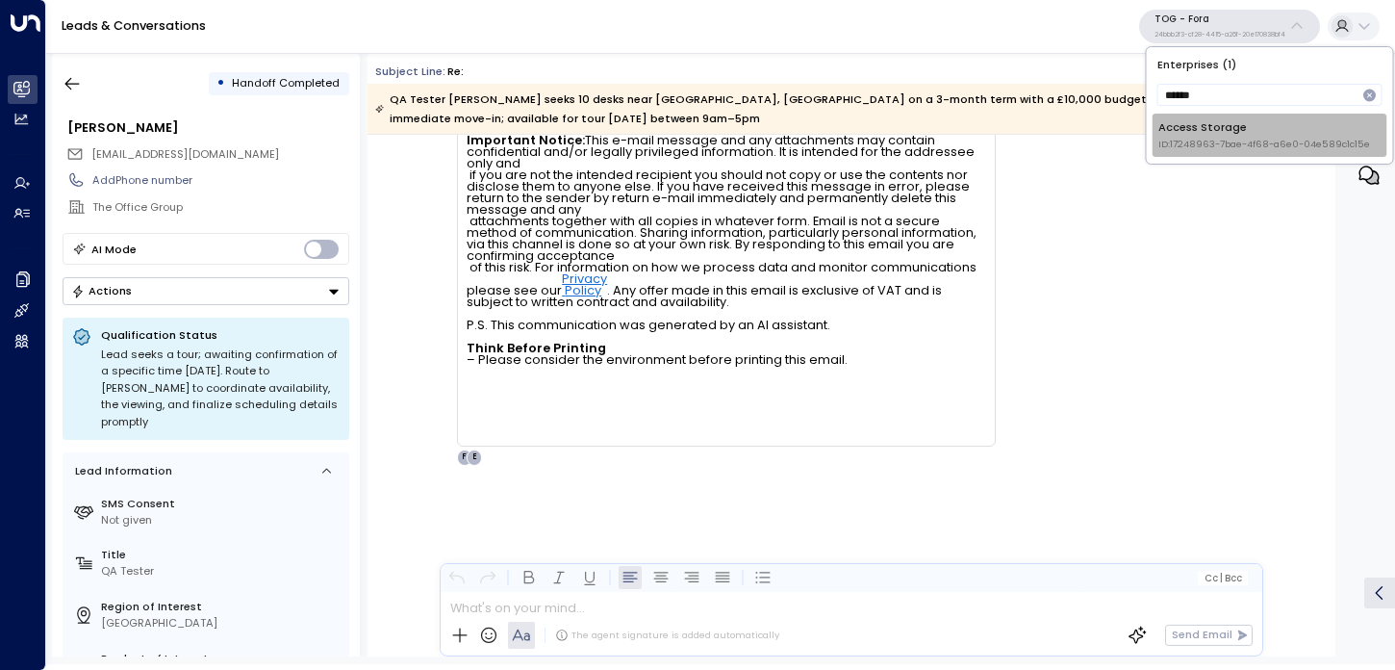
click at [1236, 132] on div "Access Storage ID: 17248963-7bae-4f68-a6e0-04e589c1c15e" at bounding box center [1265, 135] width 212 height 32
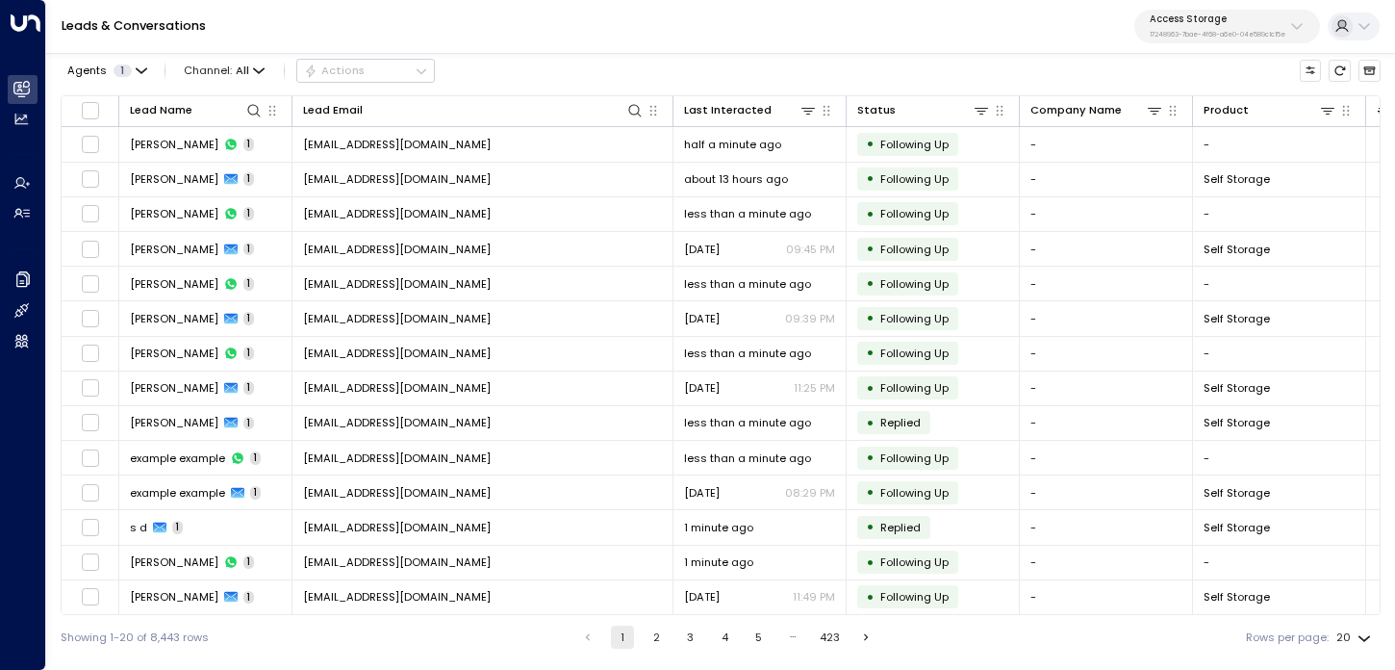
click at [650, 643] on button "2" at bounding box center [656, 637] width 23 height 23
